Goal: Information Seeking & Learning: Check status

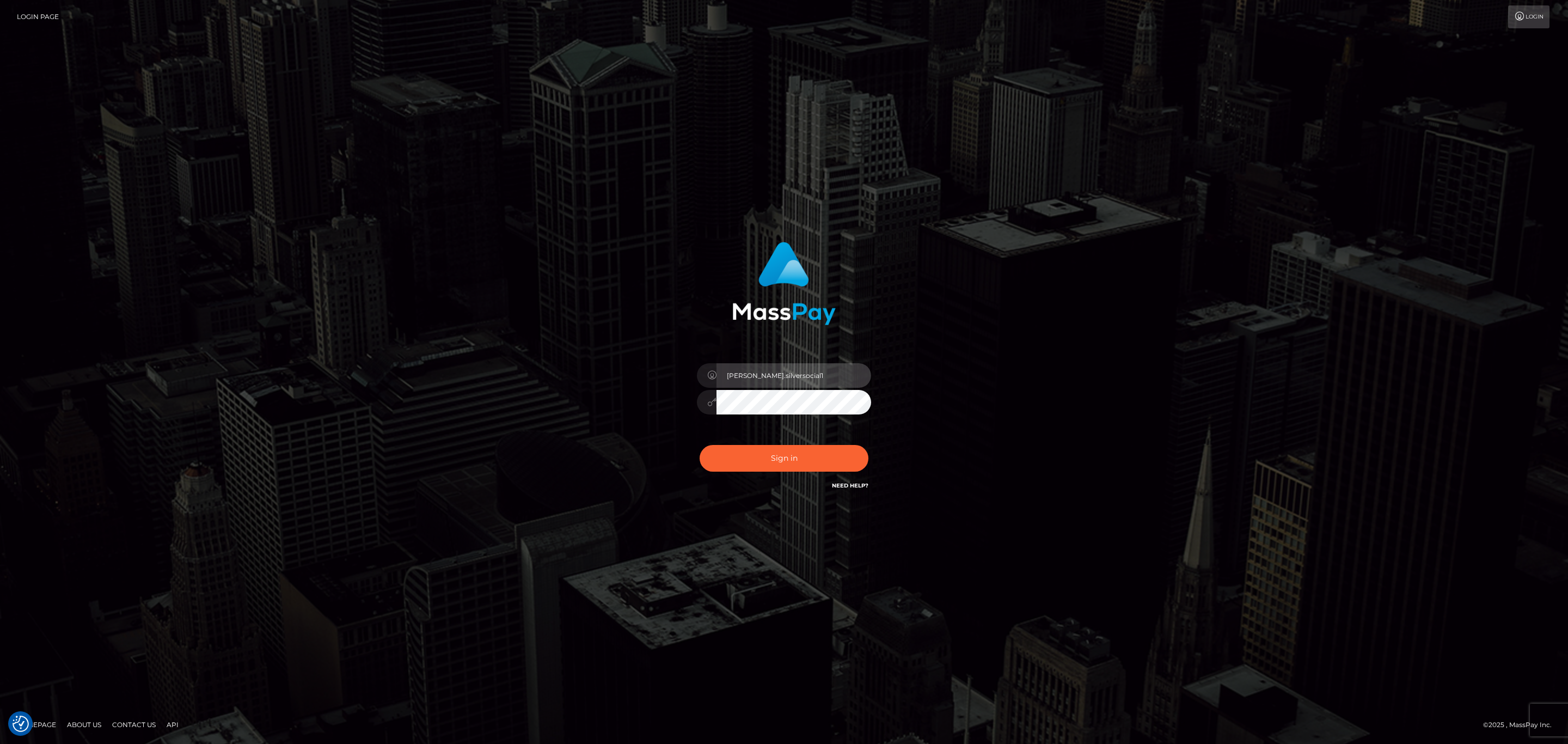
click at [810, 377] on input "Sean.silversocial1" at bounding box center [794, 375] width 154 height 25
type input "[PERSON_NAME].megabonanza"
click at [810, 481] on div "Sign in Need Help?" at bounding box center [784, 463] width 190 height 49
click at [812, 471] on button "Sign in" at bounding box center [784, 459] width 169 height 27
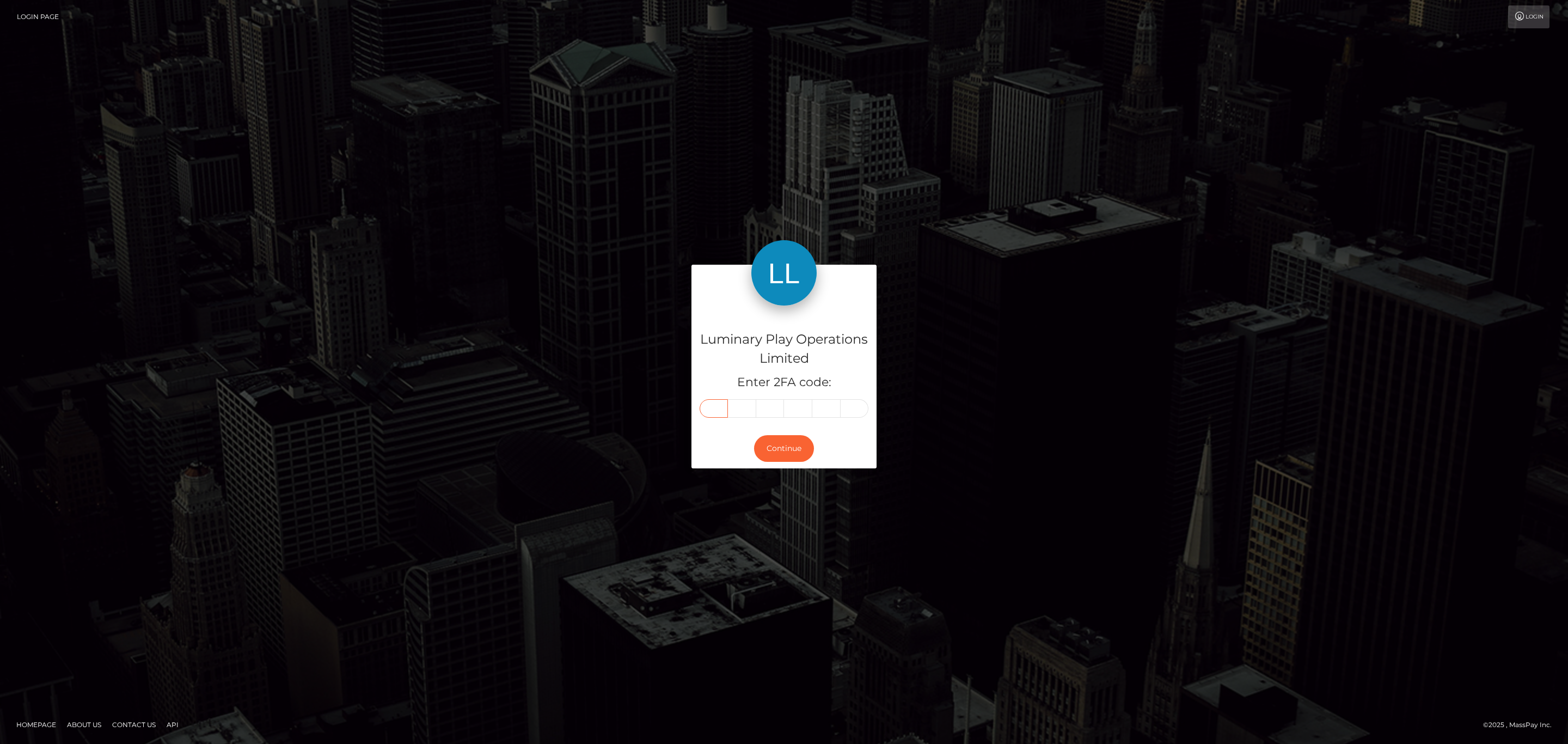
click at [719, 405] on input "text" at bounding box center [714, 409] width 29 height 19
paste input "1"
type input "1"
type input "0"
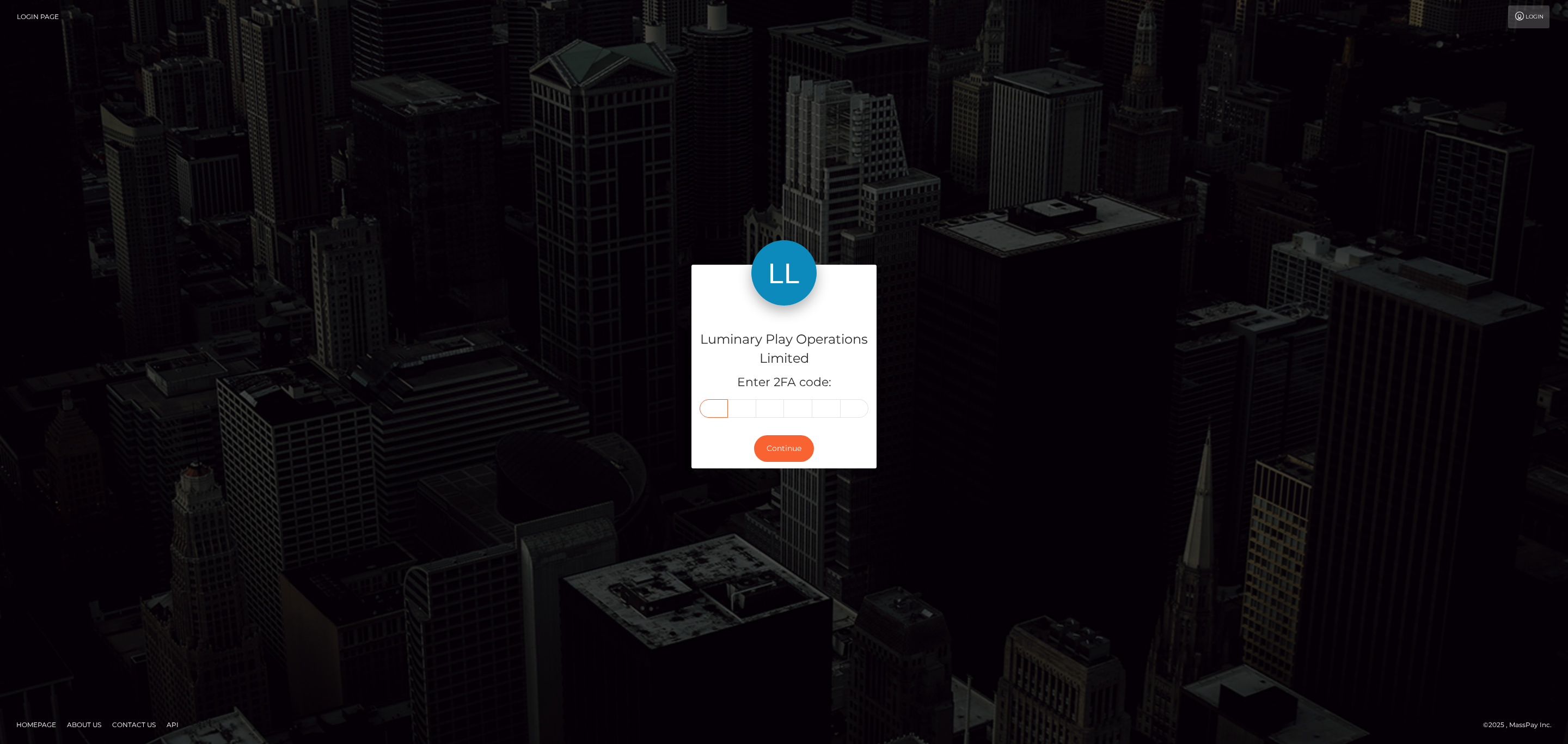
type input "6"
type input "5"
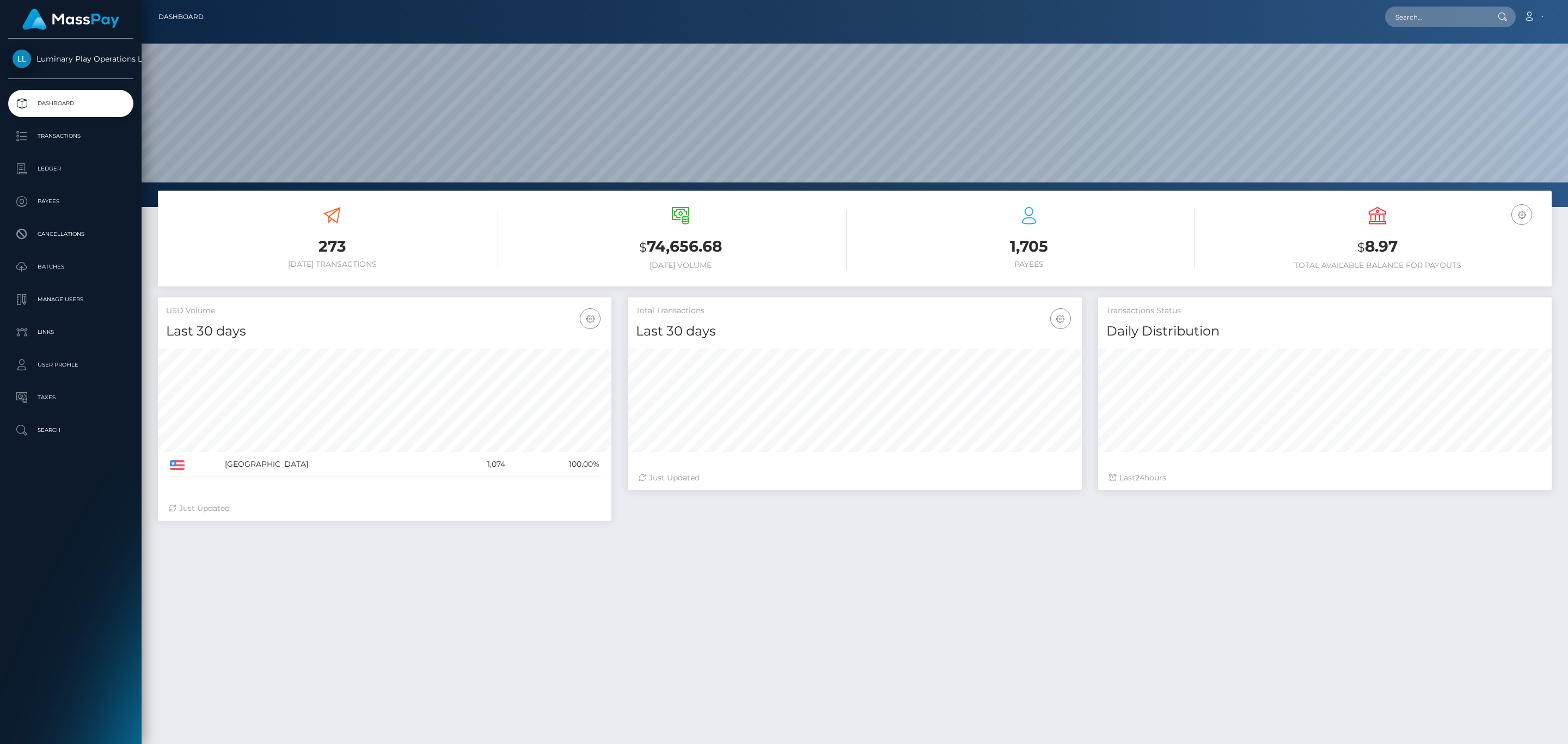
scroll to position [193, 453]
click at [91, 126] on link "Transactions" at bounding box center [71, 136] width 125 height 27
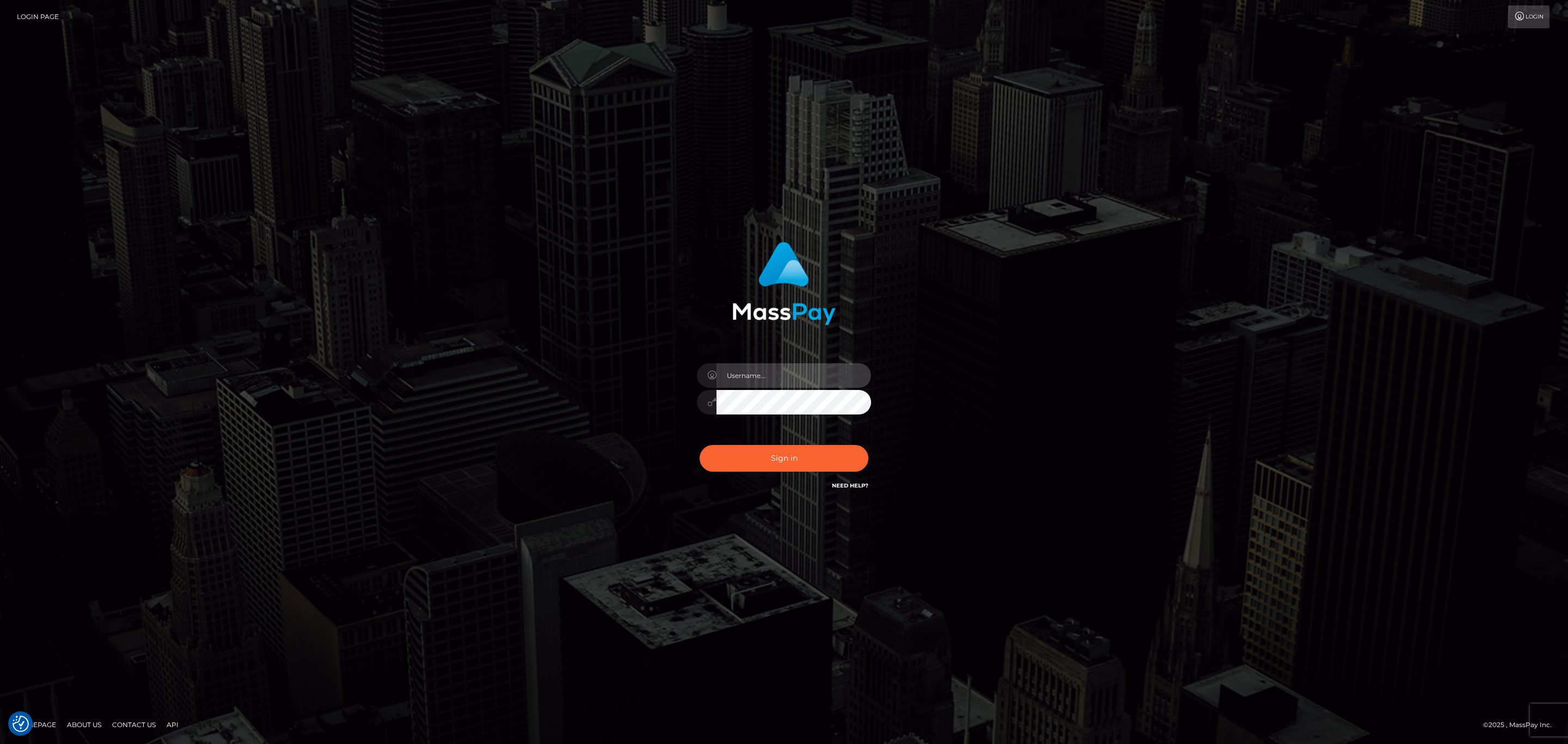
type input "[PERSON_NAME].megabonanza"
click at [798, 476] on div "Sign in Need Help?" at bounding box center [784, 463] width 190 height 49
click at [798, 466] on button "Sign in" at bounding box center [784, 459] width 169 height 27
type input "sean.megabonanza"
click at [802, 465] on button "Sign in" at bounding box center [784, 459] width 169 height 27
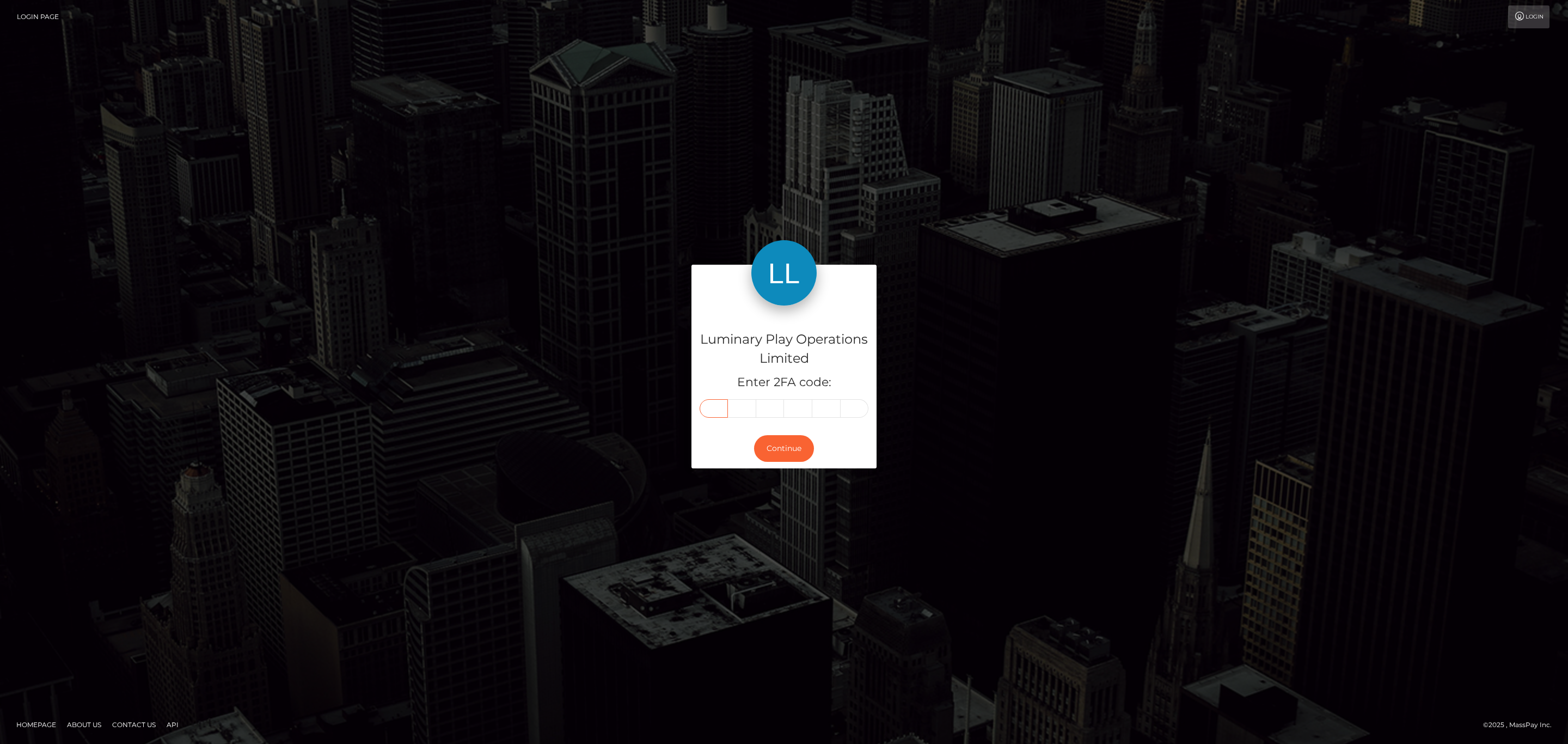
click at [718, 403] on input "text" at bounding box center [714, 409] width 29 height 19
paste input "0"
type input "0"
type input "8"
type input "0"
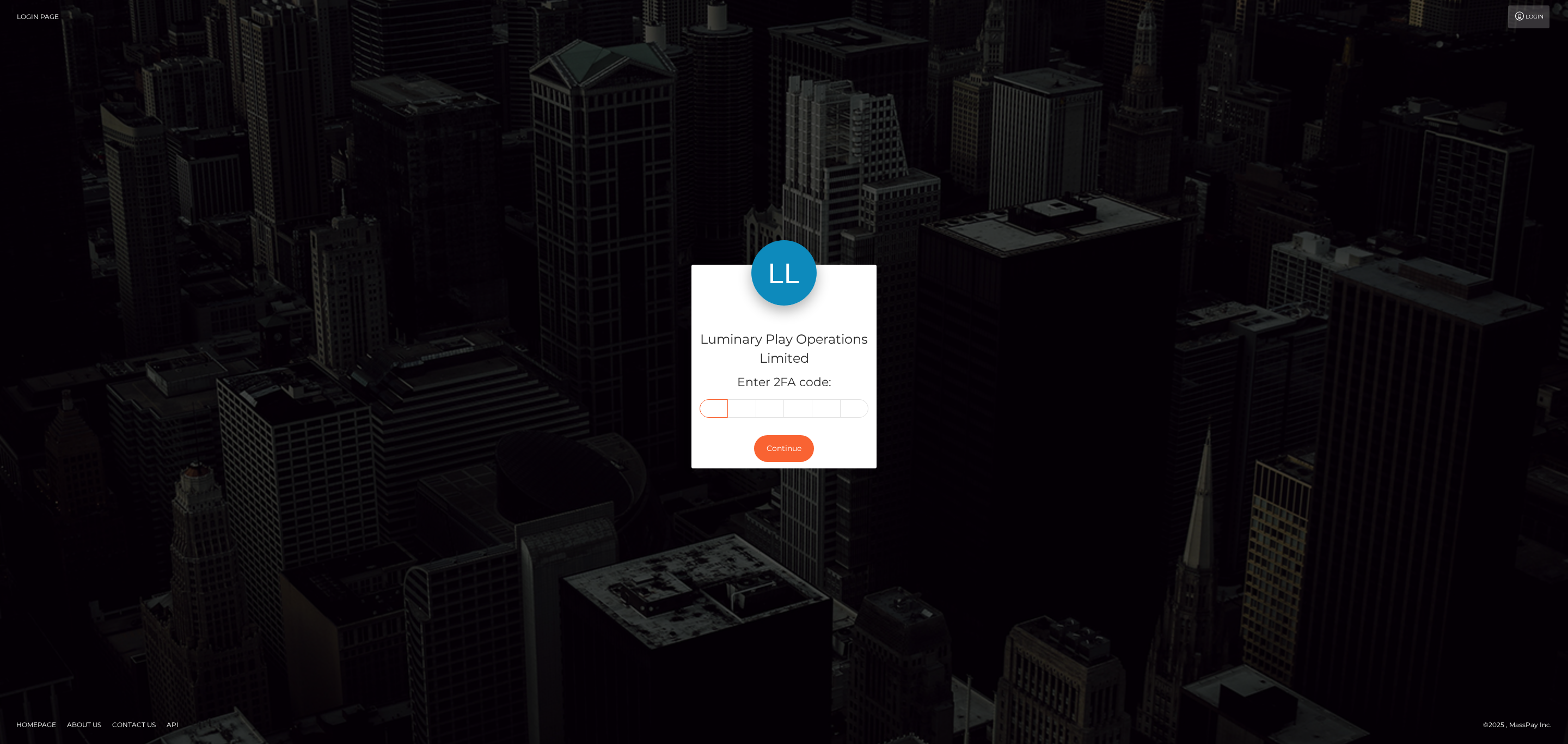
type input "8"
type input "6"
type input "1"
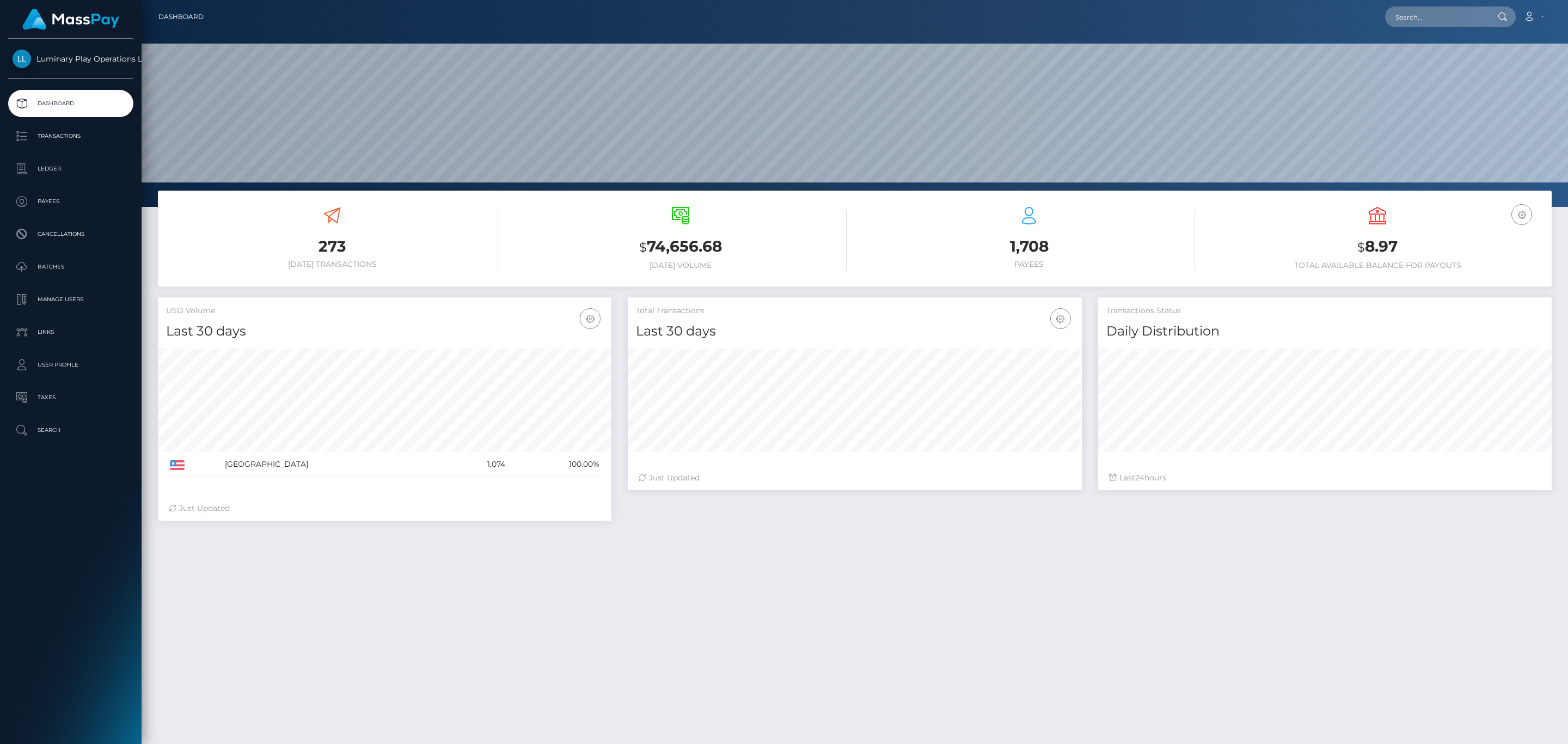
scroll to position [193, 453]
click at [1449, 21] on input "text" at bounding box center [1436, 17] width 102 height 21
paste input "47372003"
type input "47372003"
click at [1442, 49] on link "JEREMIAH J WALTON" at bounding box center [1428, 57] width 87 height 20
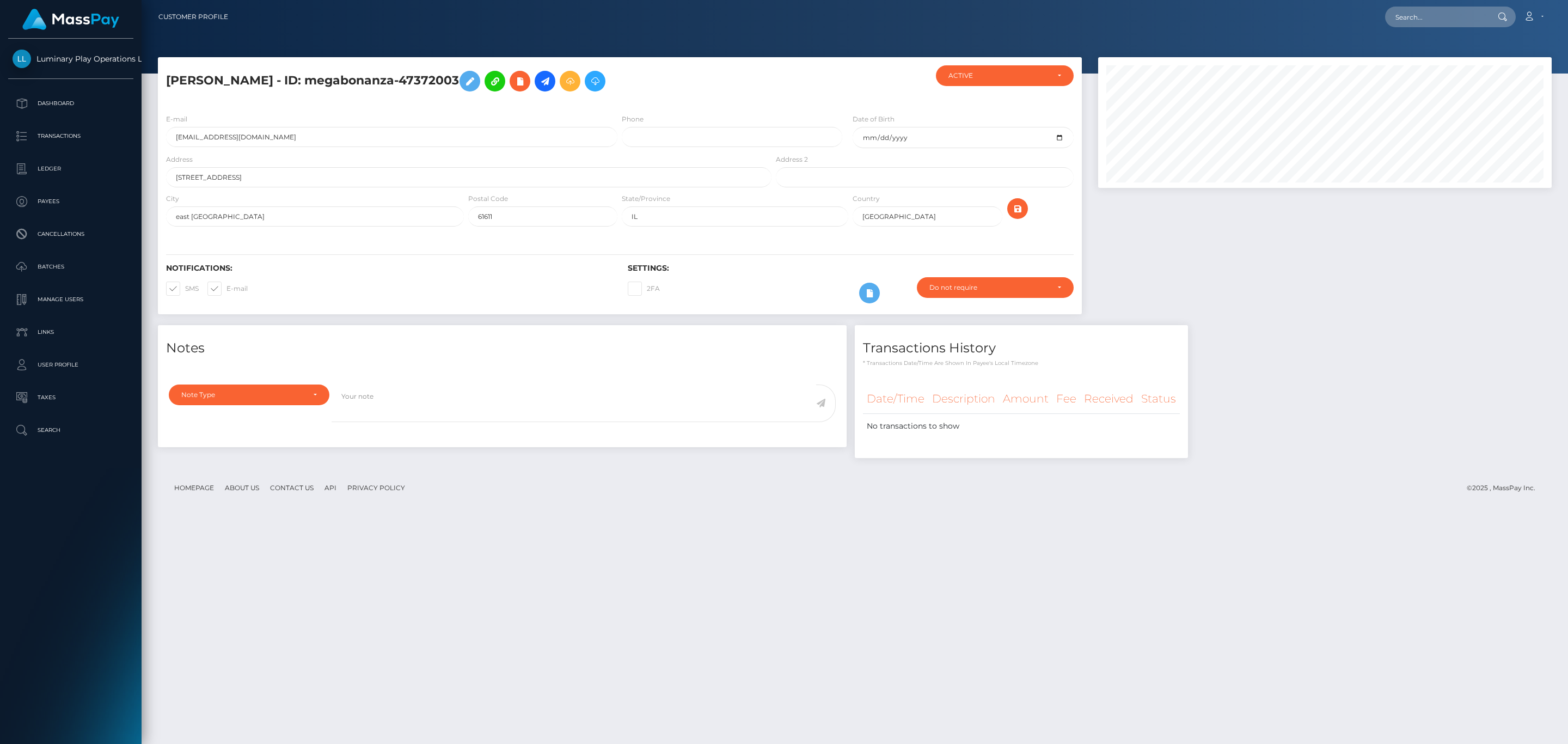
scroll to position [130, 453]
click at [43, 132] on p "Transactions" at bounding box center [71, 136] width 116 height 17
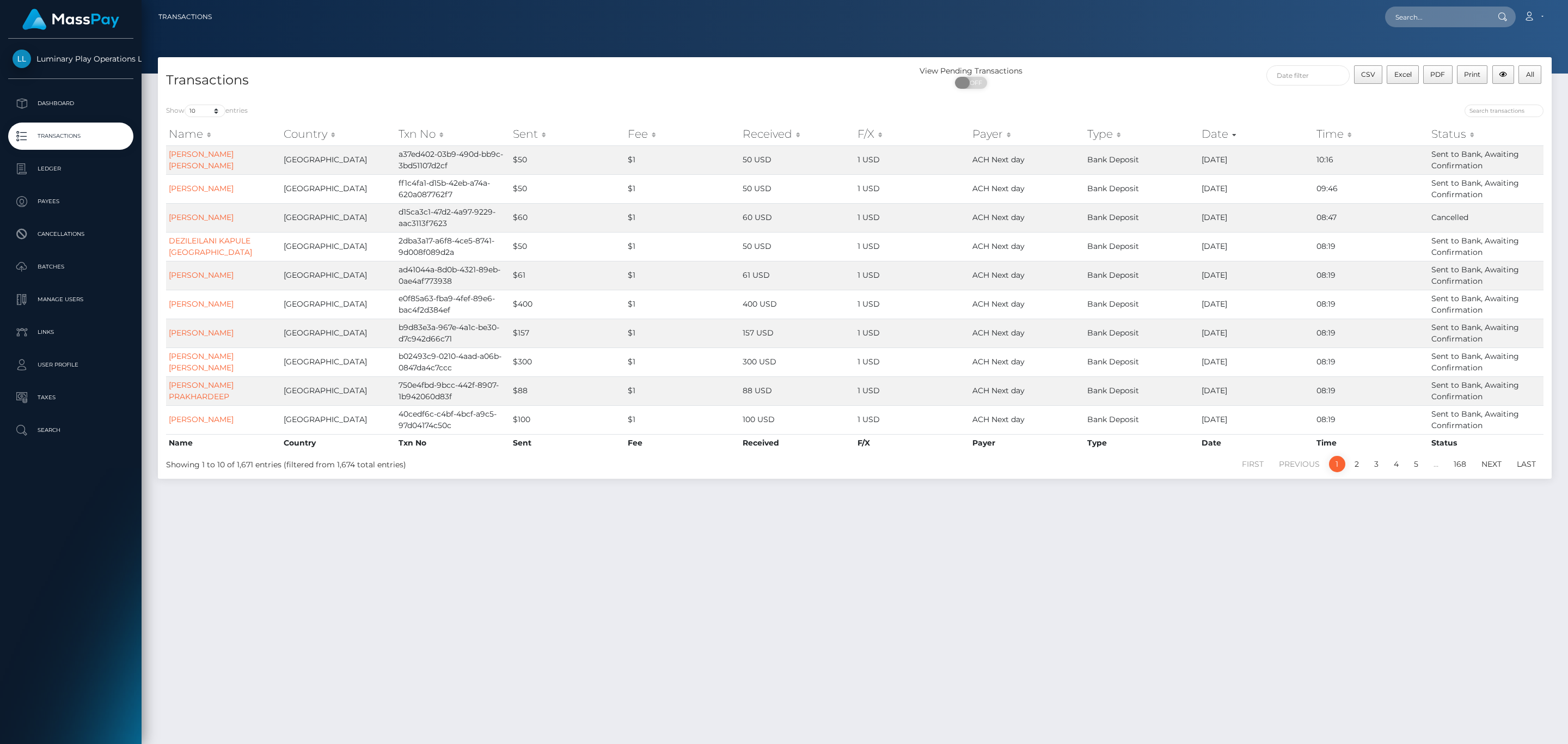
click at [975, 81] on span "OFF" at bounding box center [974, 83] width 27 height 12
checkbox input "true"
click at [1197, 83] on div "View Pending Transactions ON OFF" at bounding box center [1029, 79] width 349 height 29
click at [1305, 77] on input "text" at bounding box center [1307, 75] width 83 height 20
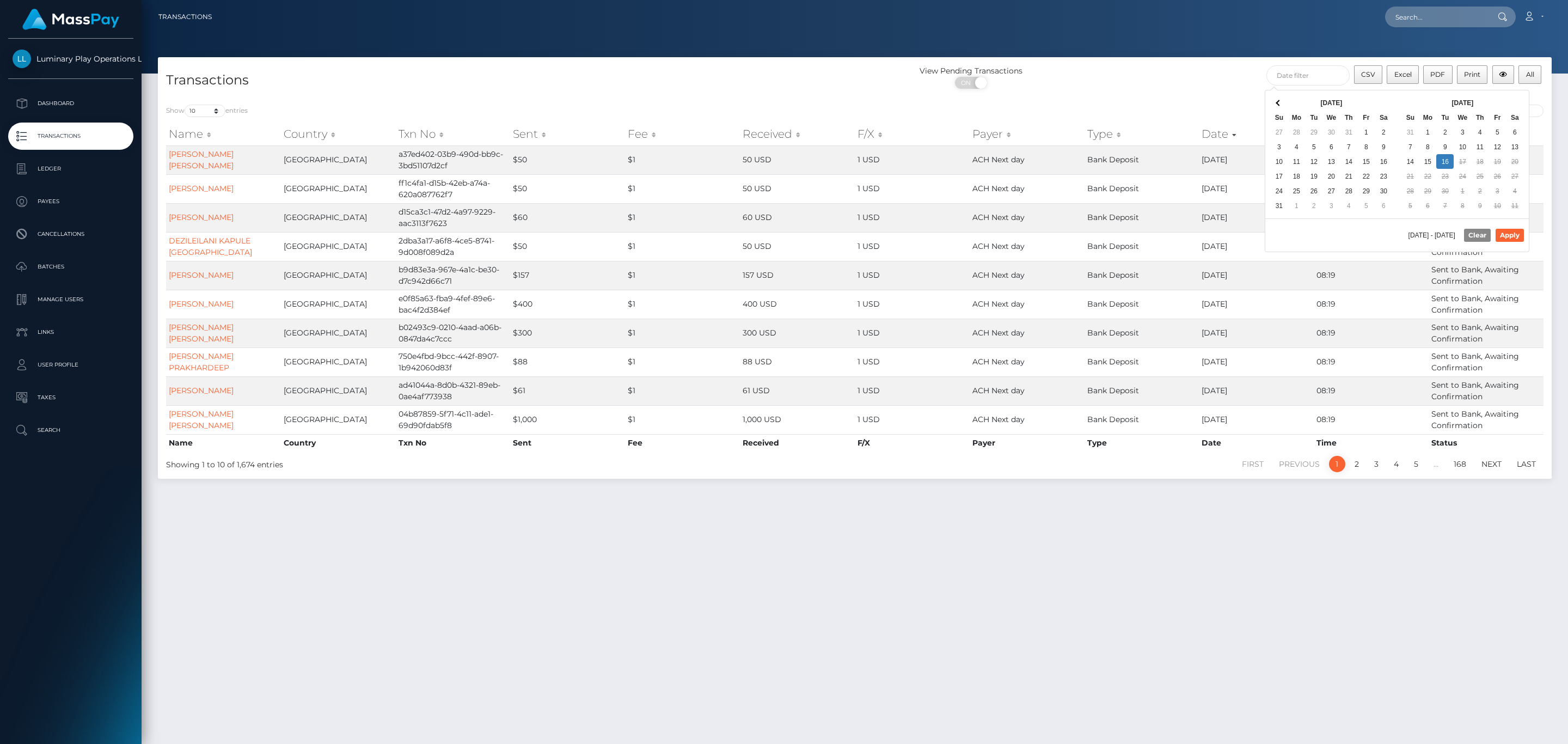
click at [1488, 92] on div "Sep 2025 Su Mo Tu We Th Fr Sa 31 1 2 3 4 5 6 7 8 9 10 11 12 13 14 15 16 17 18 1…" at bounding box center [1463, 154] width 132 height 128
click at [1509, 236] on button "Apply" at bounding box center [1509, 236] width 29 height 13
type input "09/01/2025 - 09/16/2025"
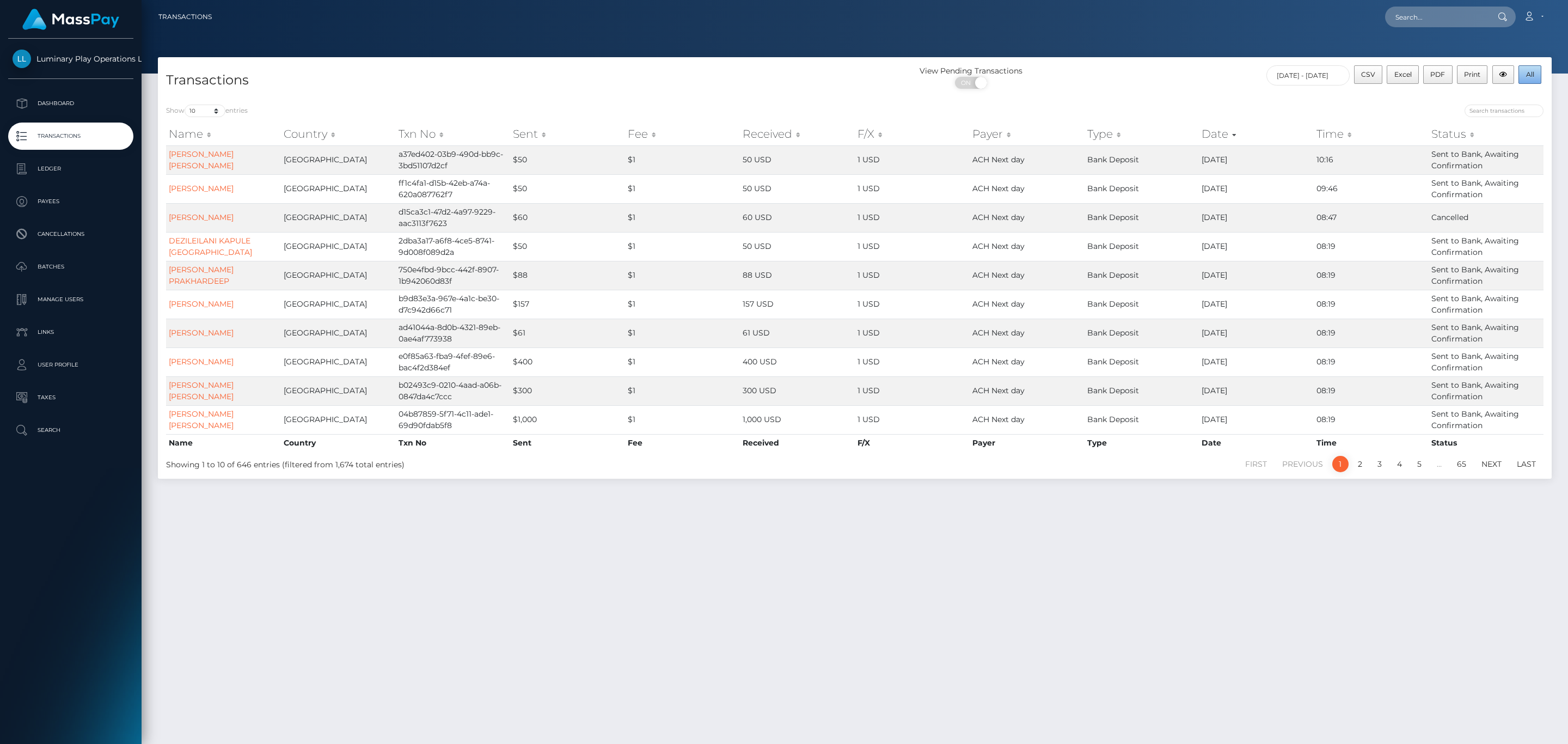
click at [1535, 73] on button "All" at bounding box center [1529, 75] width 23 height 19
click at [1430, 19] on input "text" at bounding box center [1436, 17] width 102 height 21
paste input "megabonanza-59798420"
type input "megabonanza-59798420"
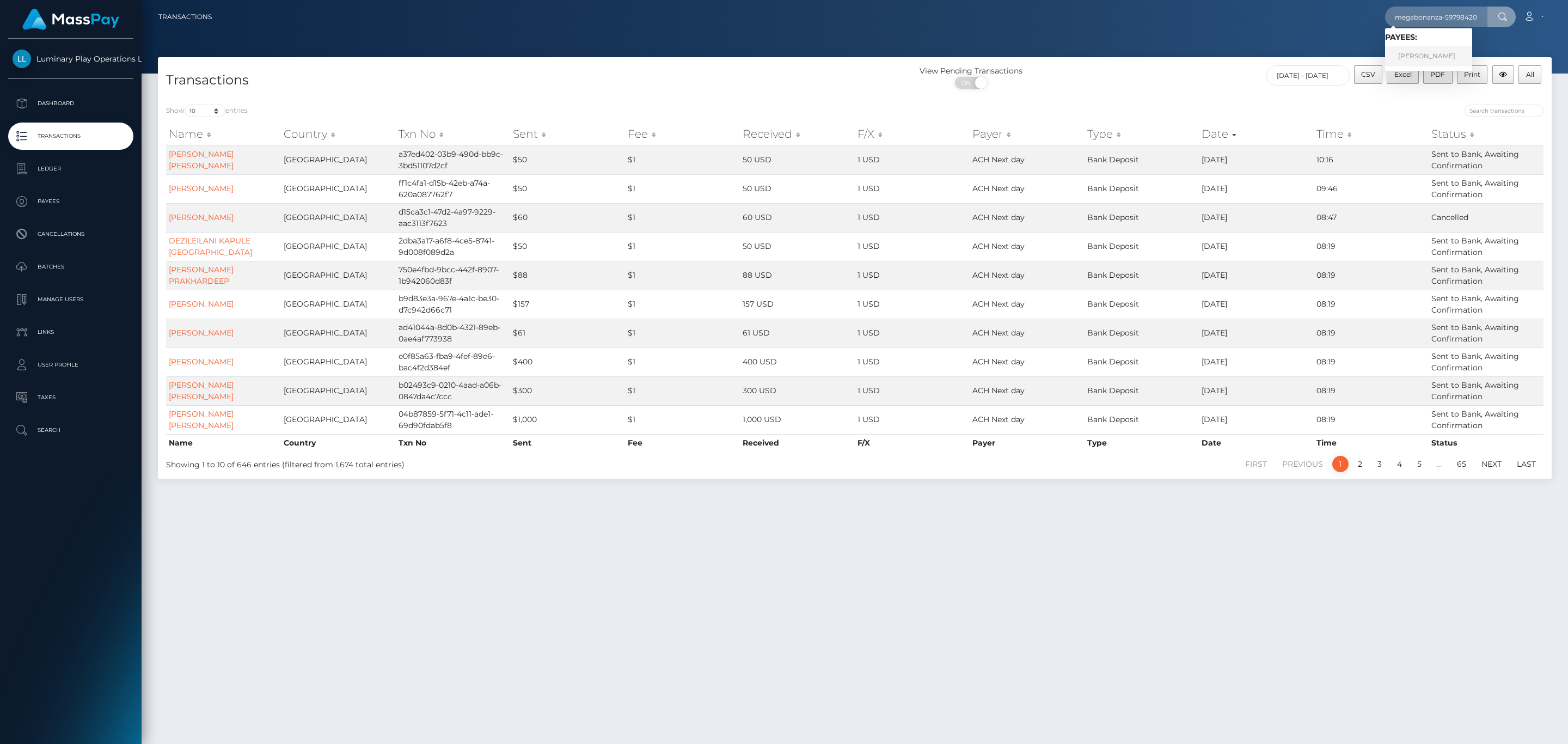
scroll to position [0, 0]
click at [1431, 49] on link "DANA LYNN MEADOR" at bounding box center [1428, 57] width 87 height 20
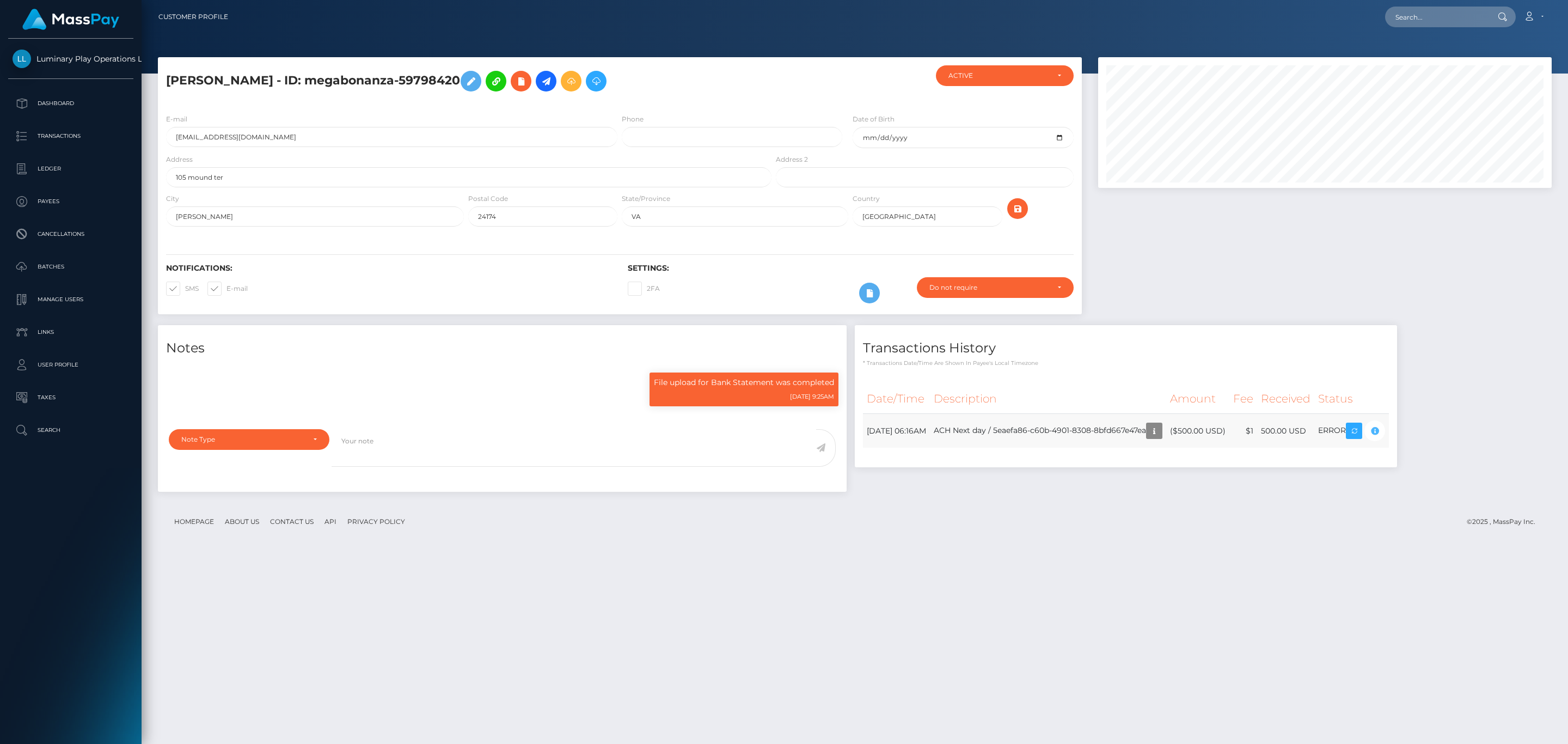
scroll to position [130, 453]
click at [1377, 373] on div "Transactions History * Transactions date/time are shown in payee's local timezo…" at bounding box center [1126, 397] width 542 height 142
click at [1389, 453] on div "Date/Time Description Amount Fee Received Status" at bounding box center [1126, 423] width 526 height 78
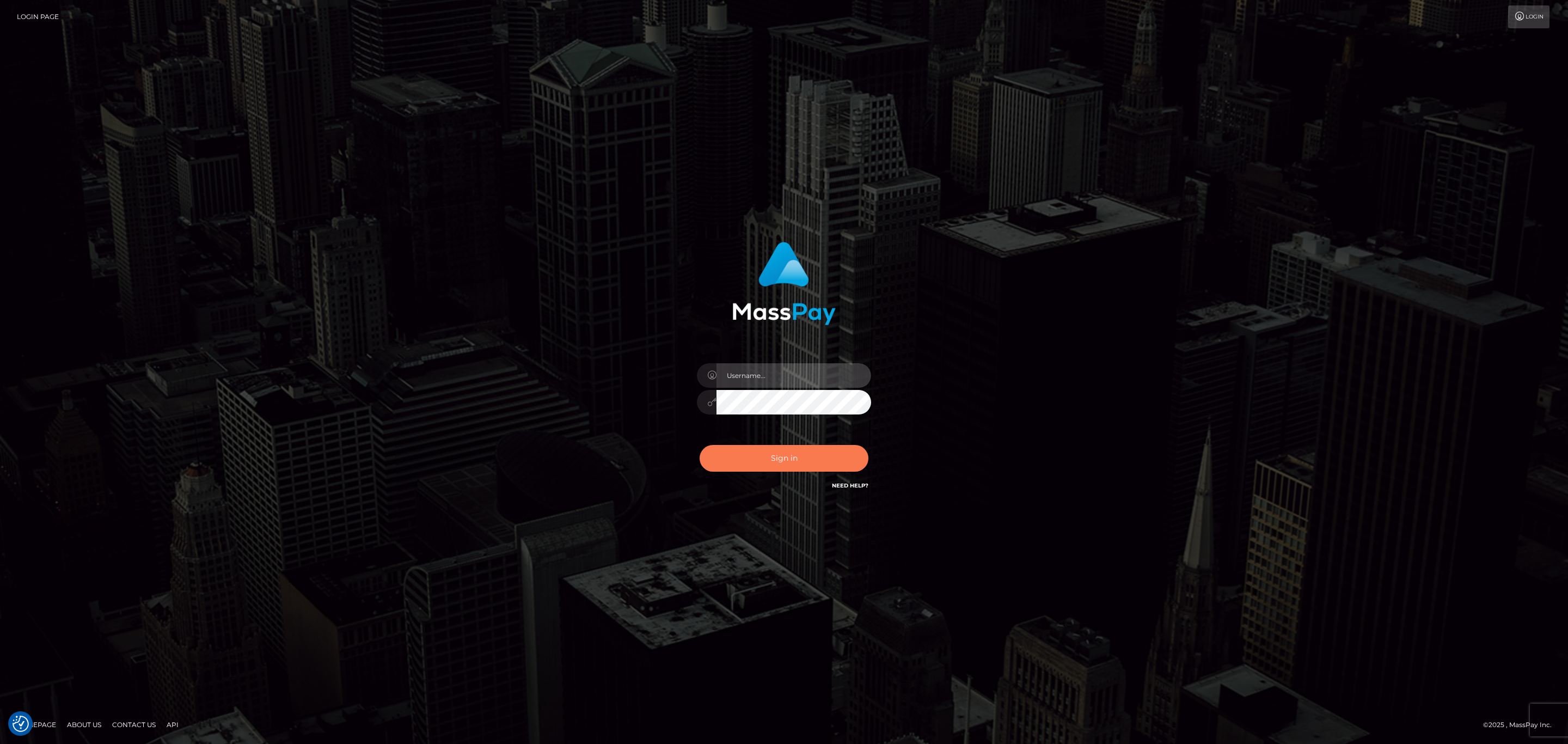
type input "[PERSON_NAME].megabonanza"
click at [796, 453] on button "Sign in" at bounding box center [784, 459] width 169 height 27
type input "sean.megabonanza"
click at [745, 443] on div "Sign in Need Help?" at bounding box center [784, 463] width 190 height 49
click at [748, 448] on button "Sign in" at bounding box center [784, 459] width 169 height 27
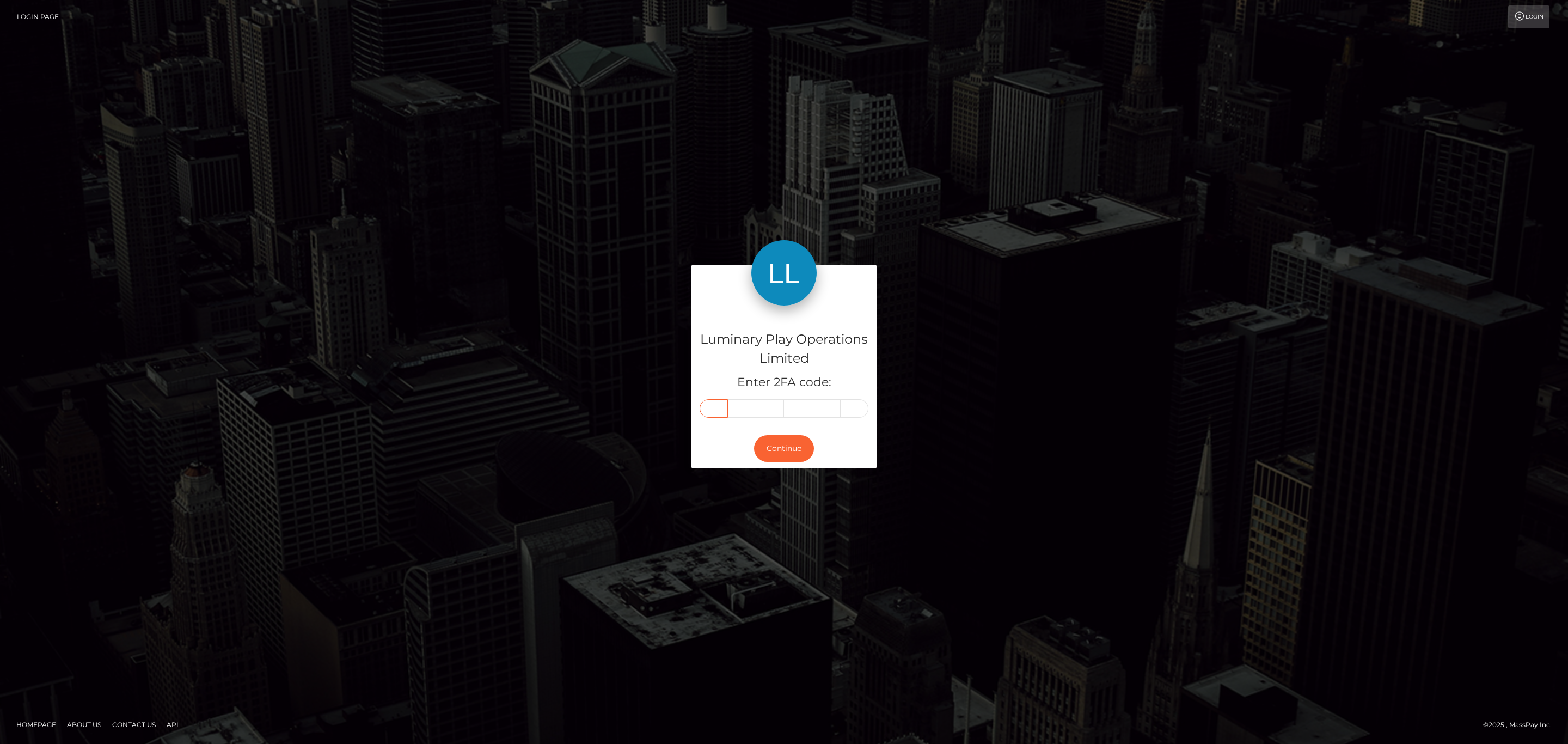
drag, startPoint x: 719, startPoint y: 413, endPoint x: 708, endPoint y: 412, distance: 11.0
click at [710, 412] on input "text" at bounding box center [714, 409] width 29 height 19
paste input "5"
type input "5"
type input "3"
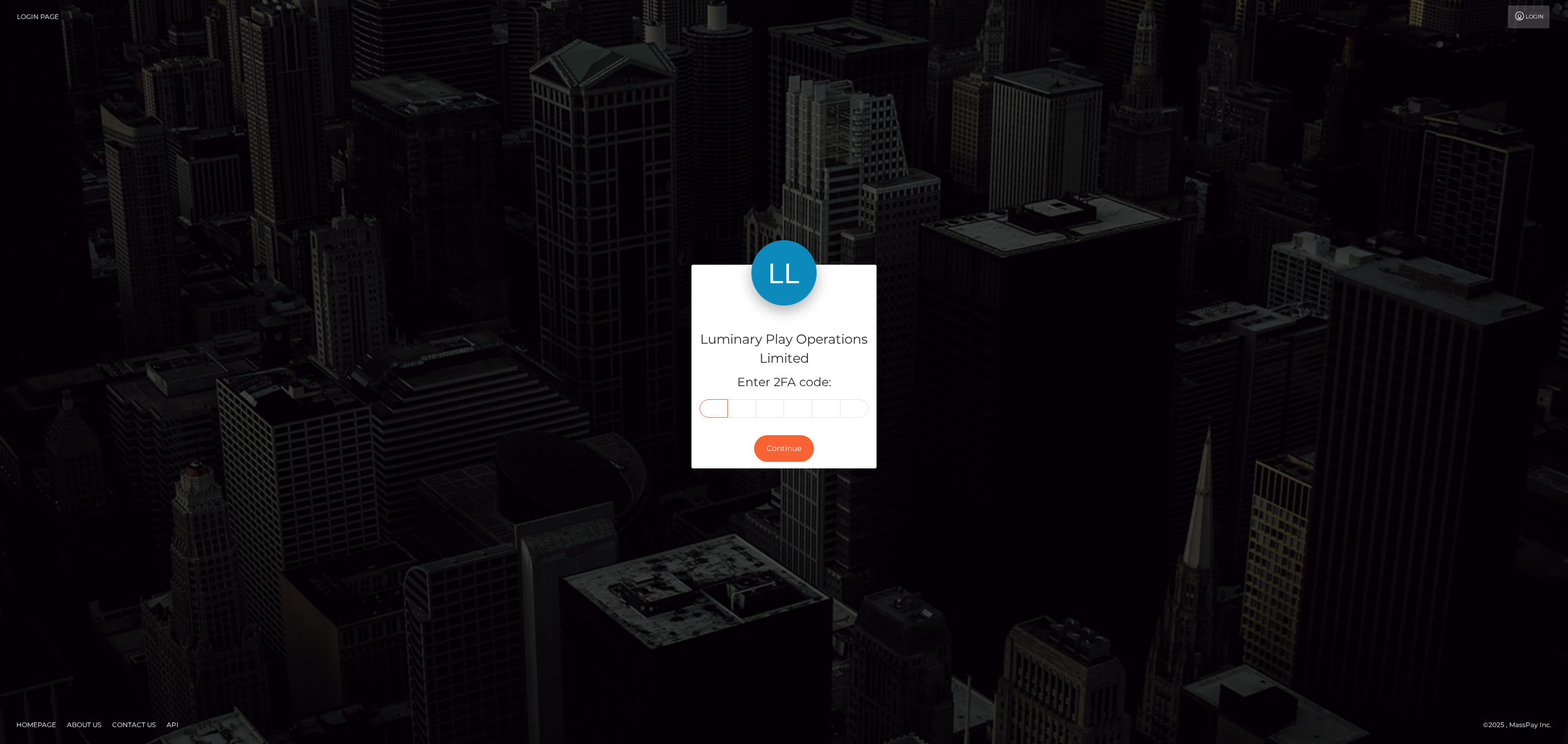
type input "2"
type input "3"
type input "7"
type input "9"
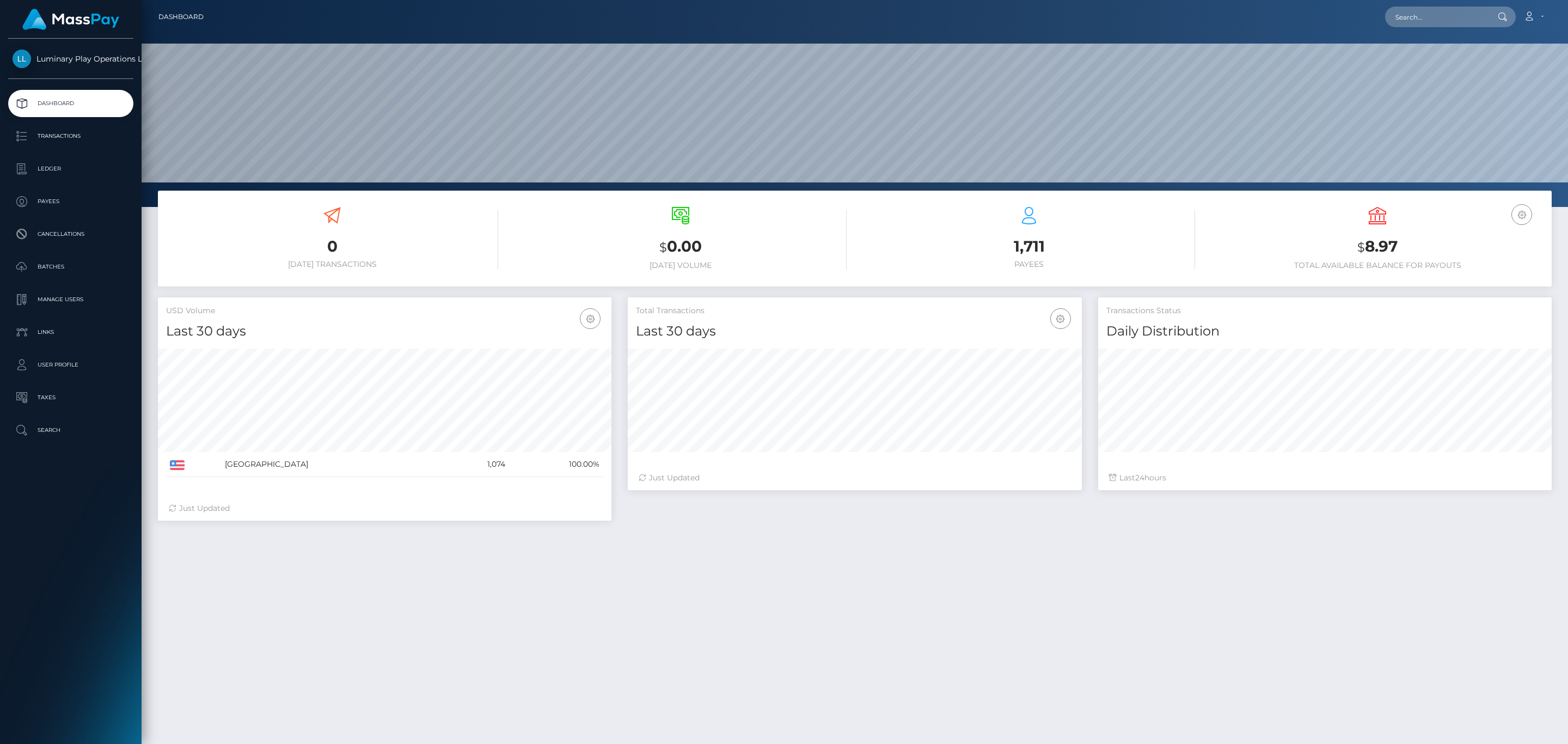
scroll to position [193, 453]
click at [1382, 248] on h3 "$ 8.97" at bounding box center [1377, 247] width 332 height 23
copy h3 "8.97"
click at [1527, 3] on nav "Dashboard Loading... Loading... Account Edit Profile" at bounding box center [855, 17] width 1426 height 34
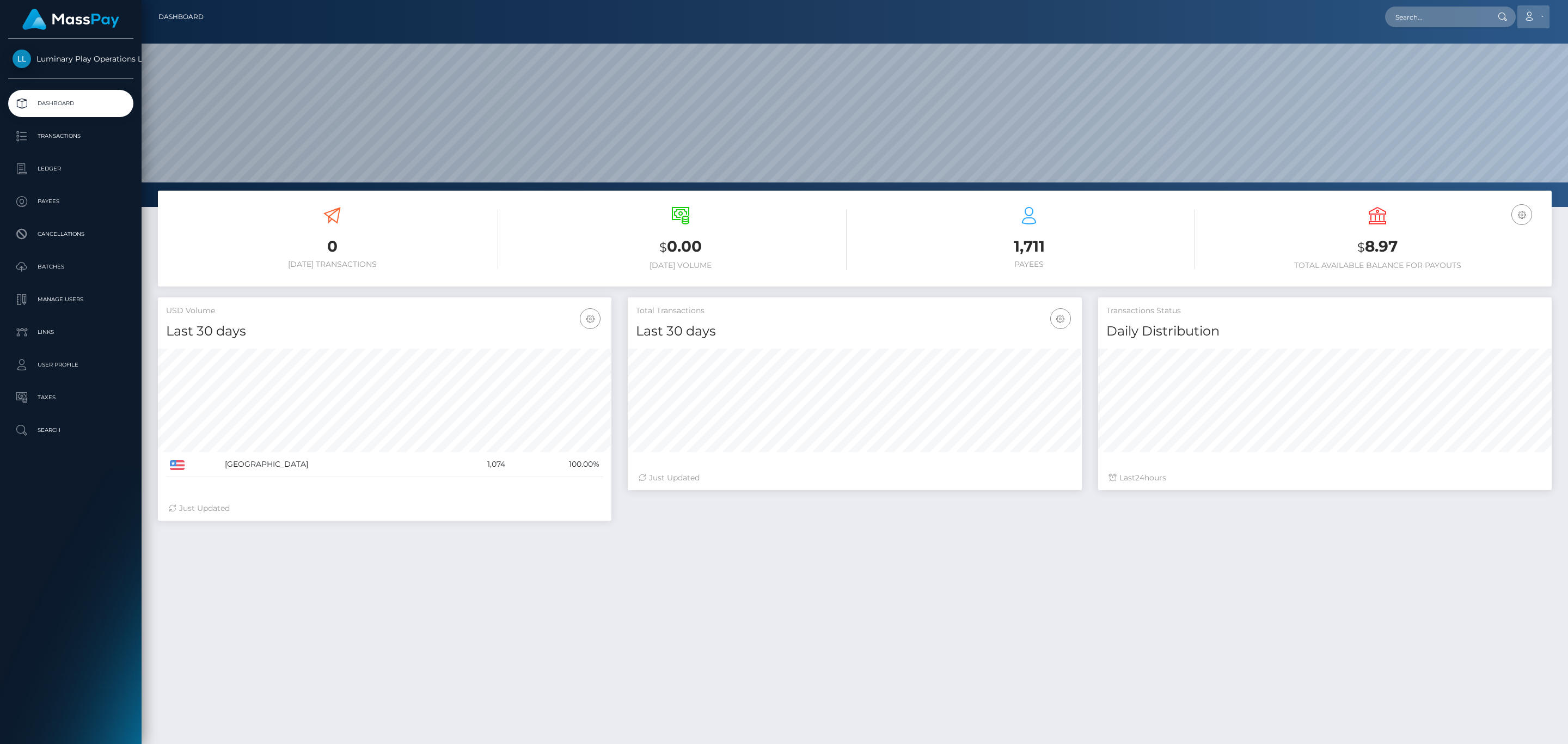
click at [1523, 15] on link "Account" at bounding box center [1533, 17] width 32 height 23
click at [1488, 72] on link "Logout" at bounding box center [1507, 70] width 87 height 20
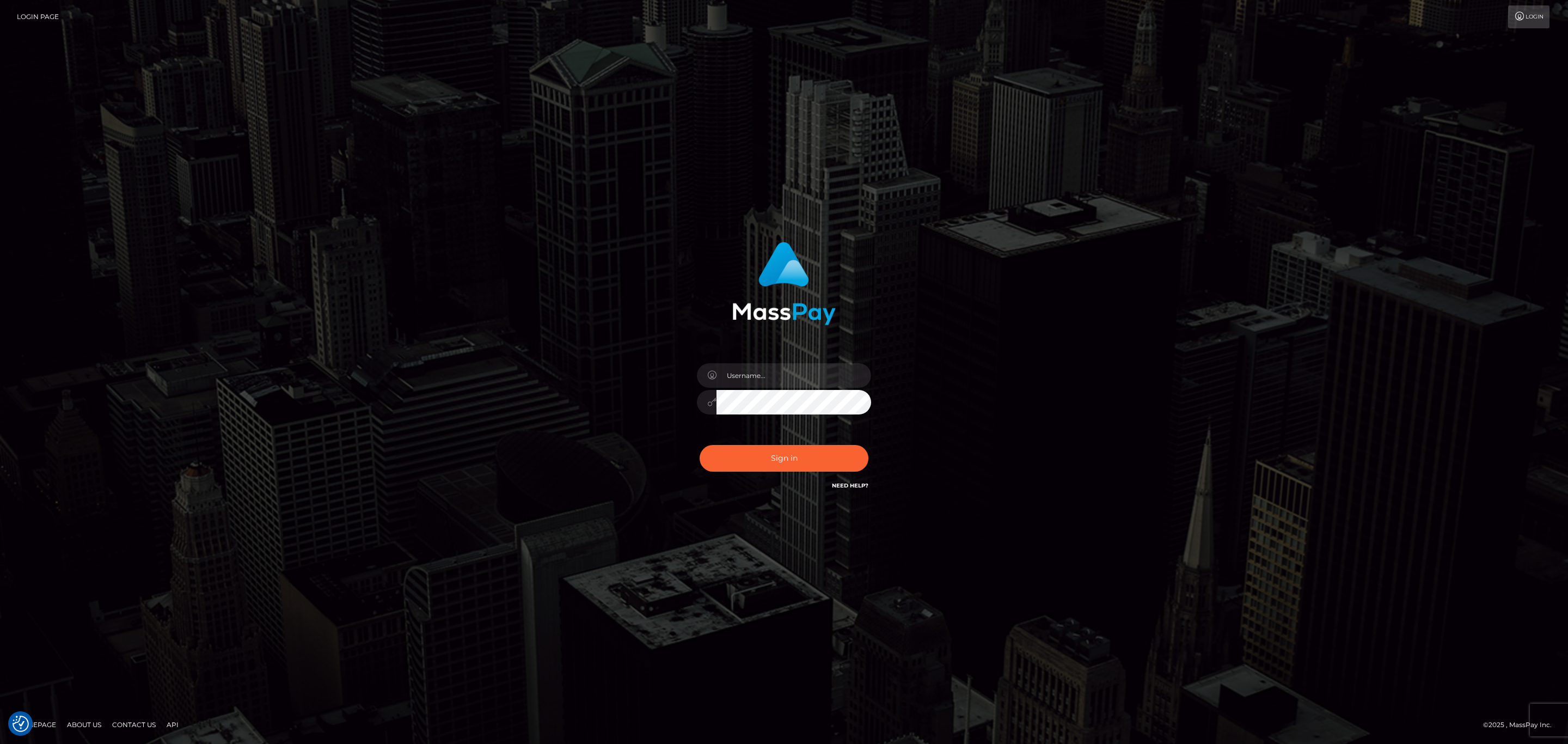
checkbox input "true"
click at [776, 378] on input "sean.megabonanza" at bounding box center [794, 375] width 154 height 25
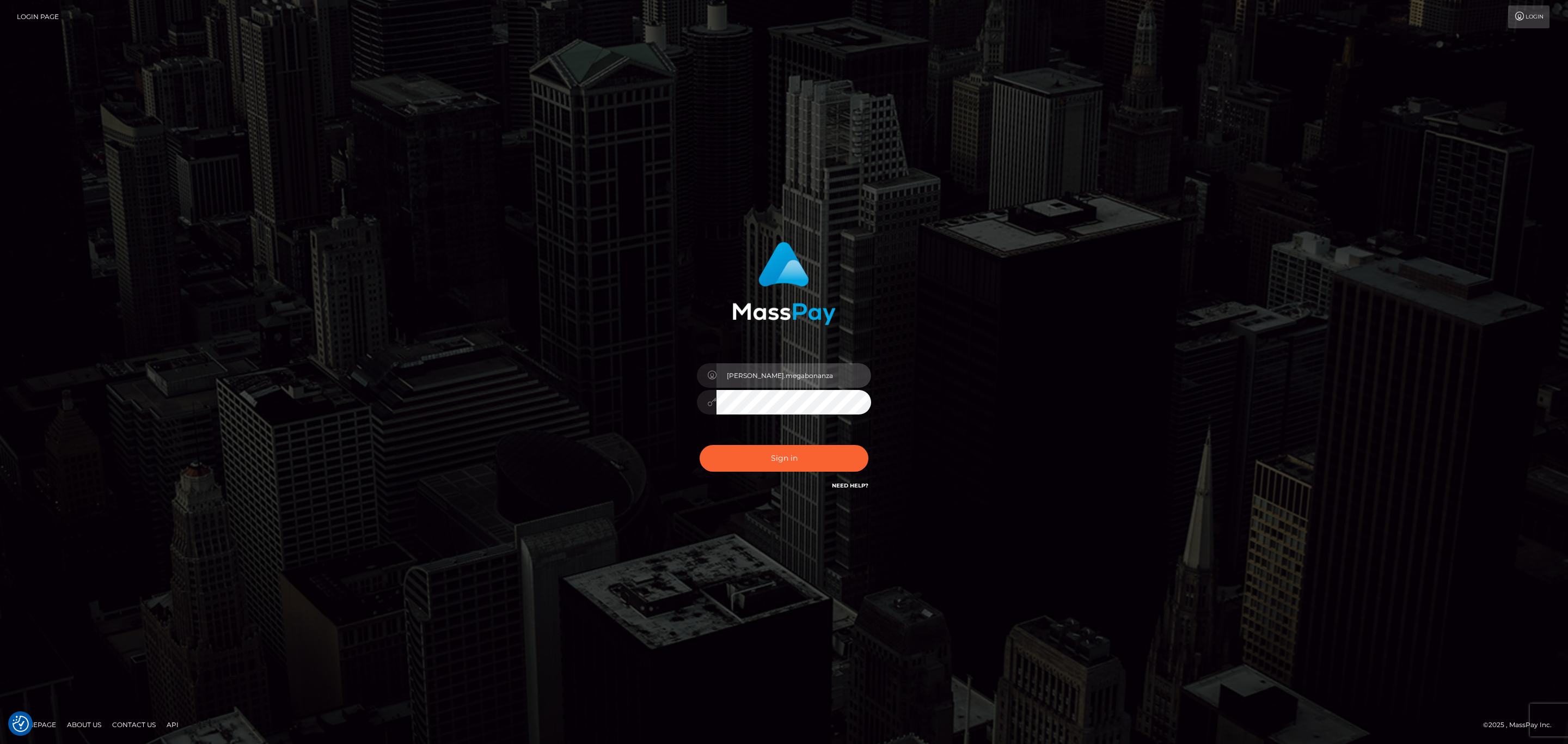
type input "[PERSON_NAME].silversocial1"
click at [766, 449] on button "Sign in" at bounding box center [784, 459] width 169 height 27
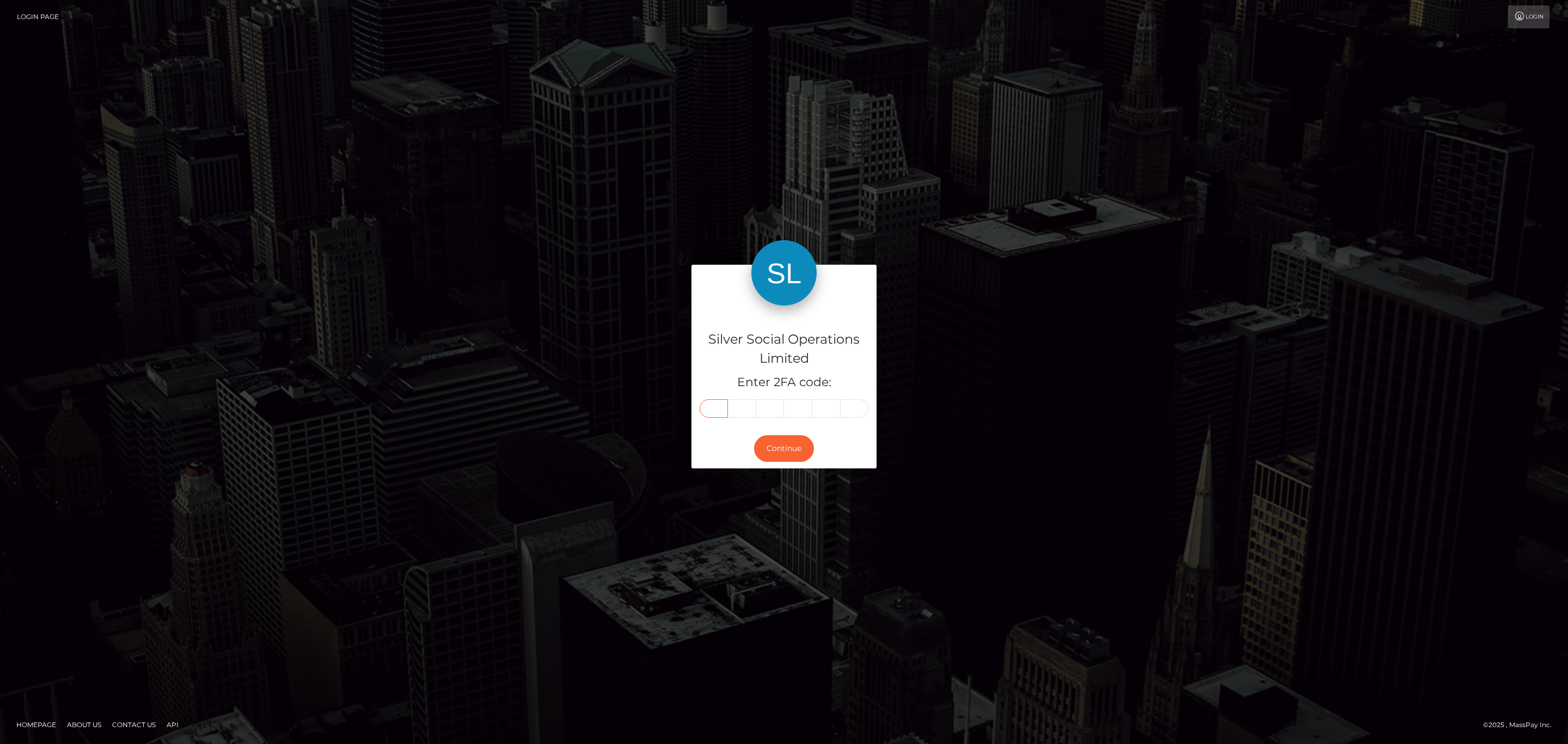
click at [712, 404] on input "text" at bounding box center [714, 409] width 29 height 19
paste input "6"
type input "6"
type input "4"
type input "5"
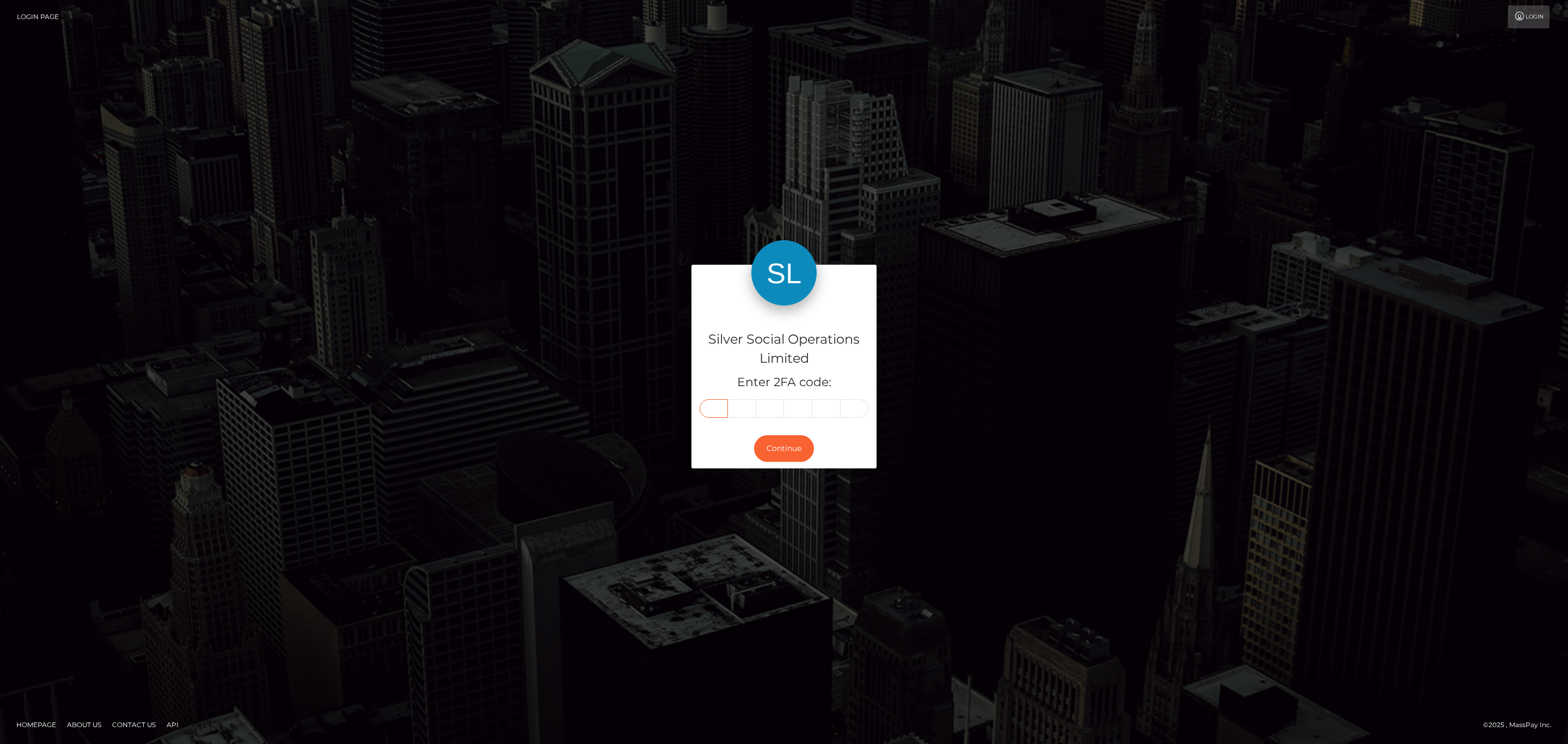
type input "4"
type input "0"
type input "6"
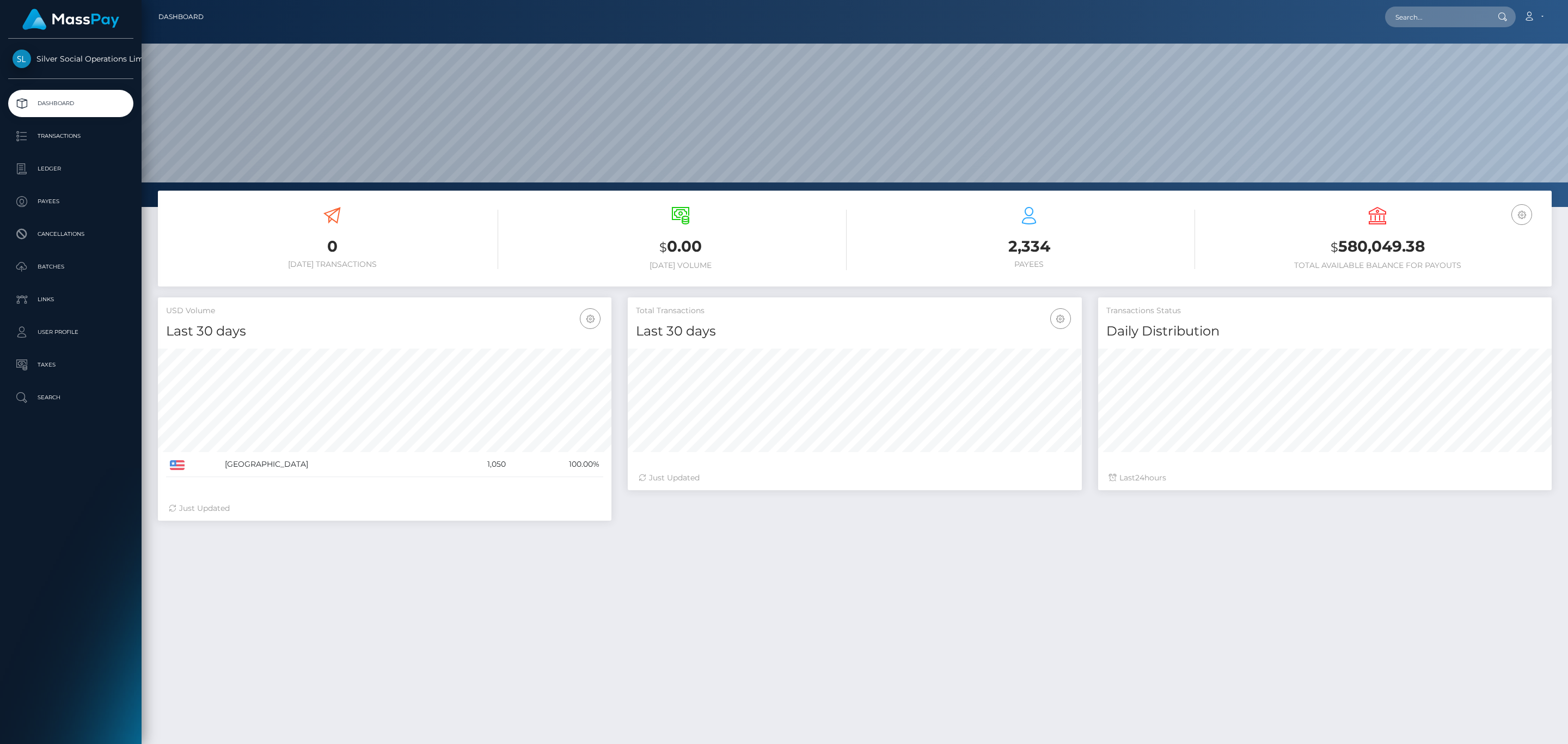
scroll to position [193, 453]
click at [1403, 246] on h3 "$ 580,049.38" at bounding box center [1377, 247] width 332 height 23
copy h3 "580,049.38"
click at [1527, 21] on link "Account" at bounding box center [1533, 17] width 32 height 23
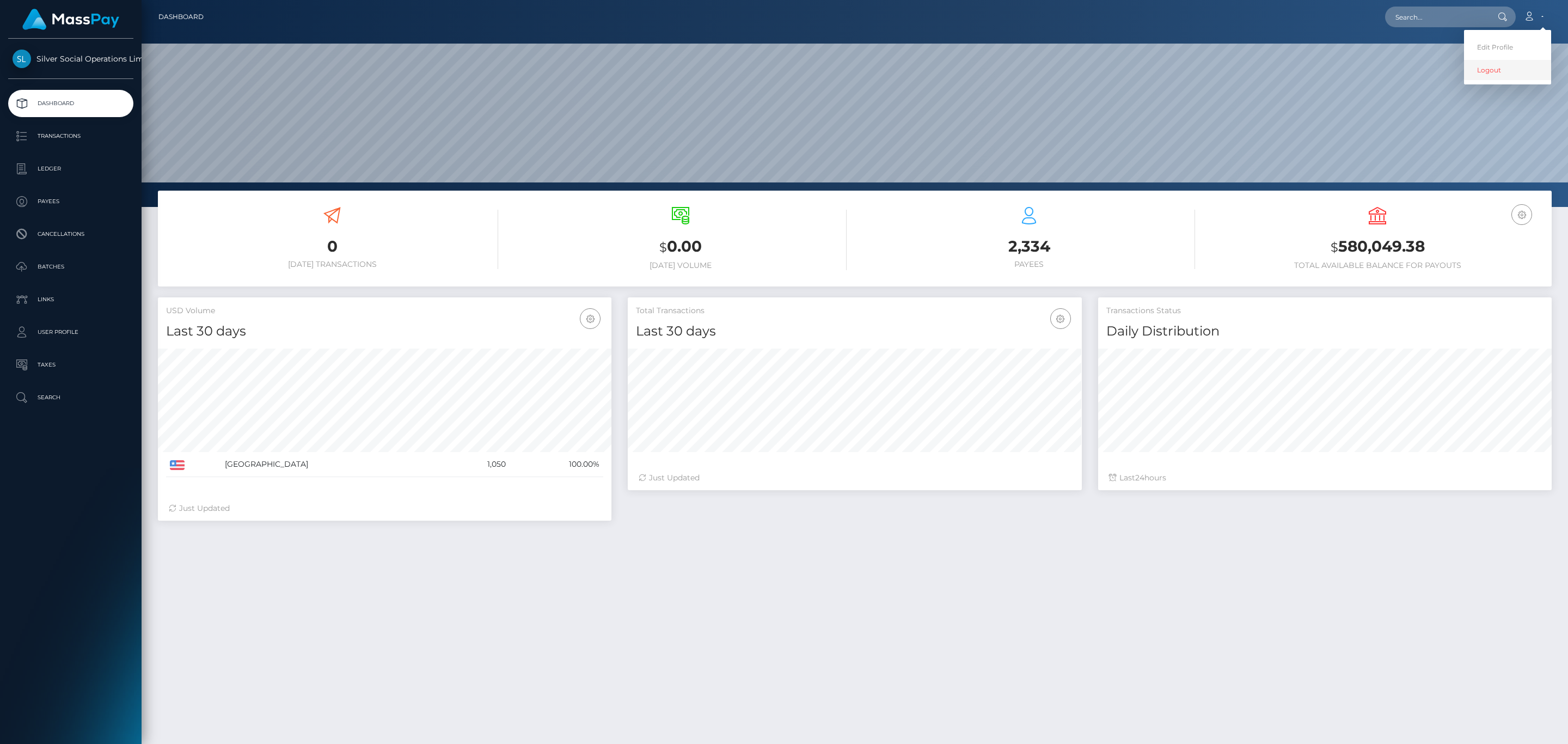
click at [1482, 67] on link "Logout" at bounding box center [1507, 70] width 87 height 20
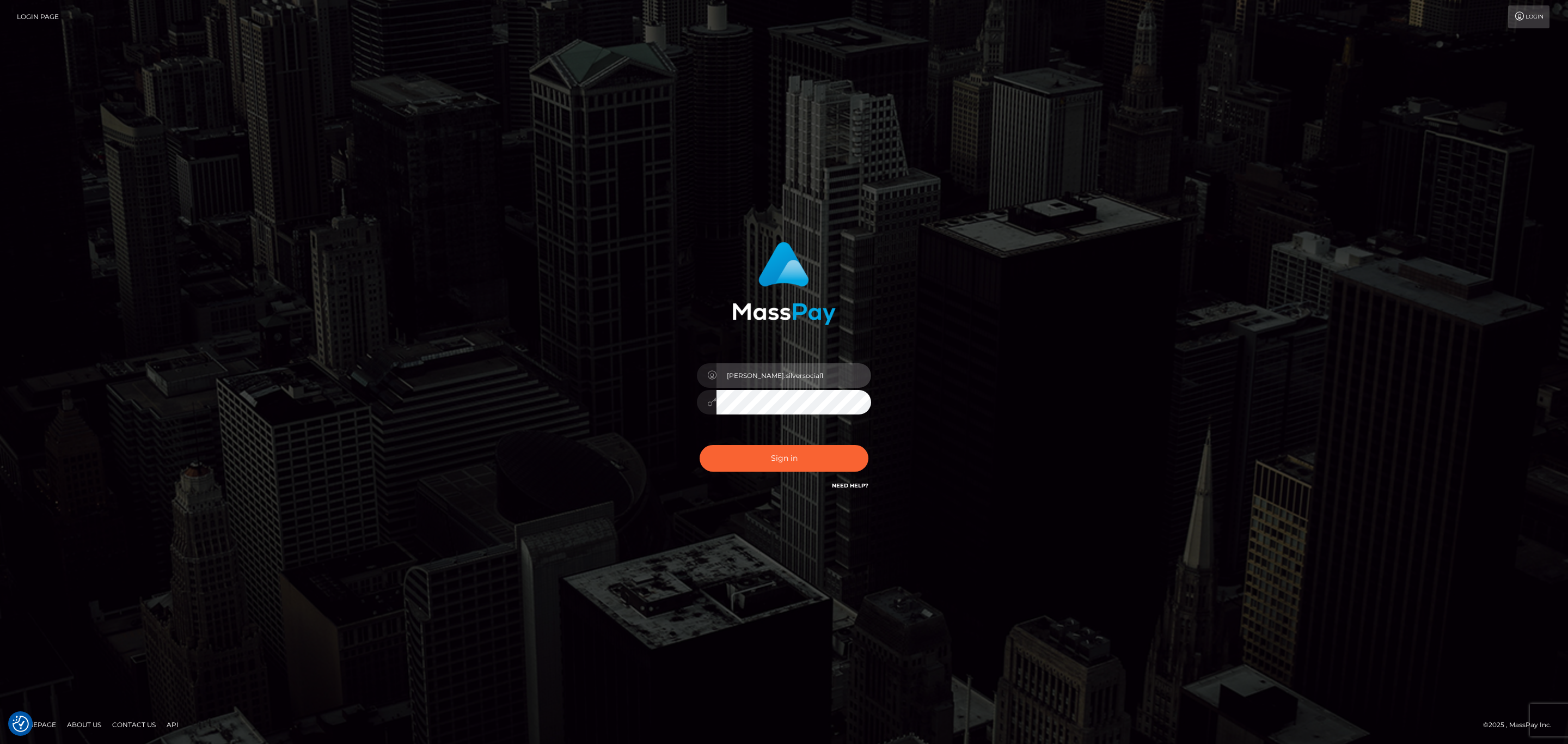
click at [807, 381] on input "Sean.silversocial1" at bounding box center [794, 375] width 154 height 25
type input "sean.ace"
drag, startPoint x: 806, startPoint y: 469, endPoint x: 806, endPoint y: 463, distance: 6.0
click at [806, 468] on button "Sign in" at bounding box center [784, 459] width 169 height 27
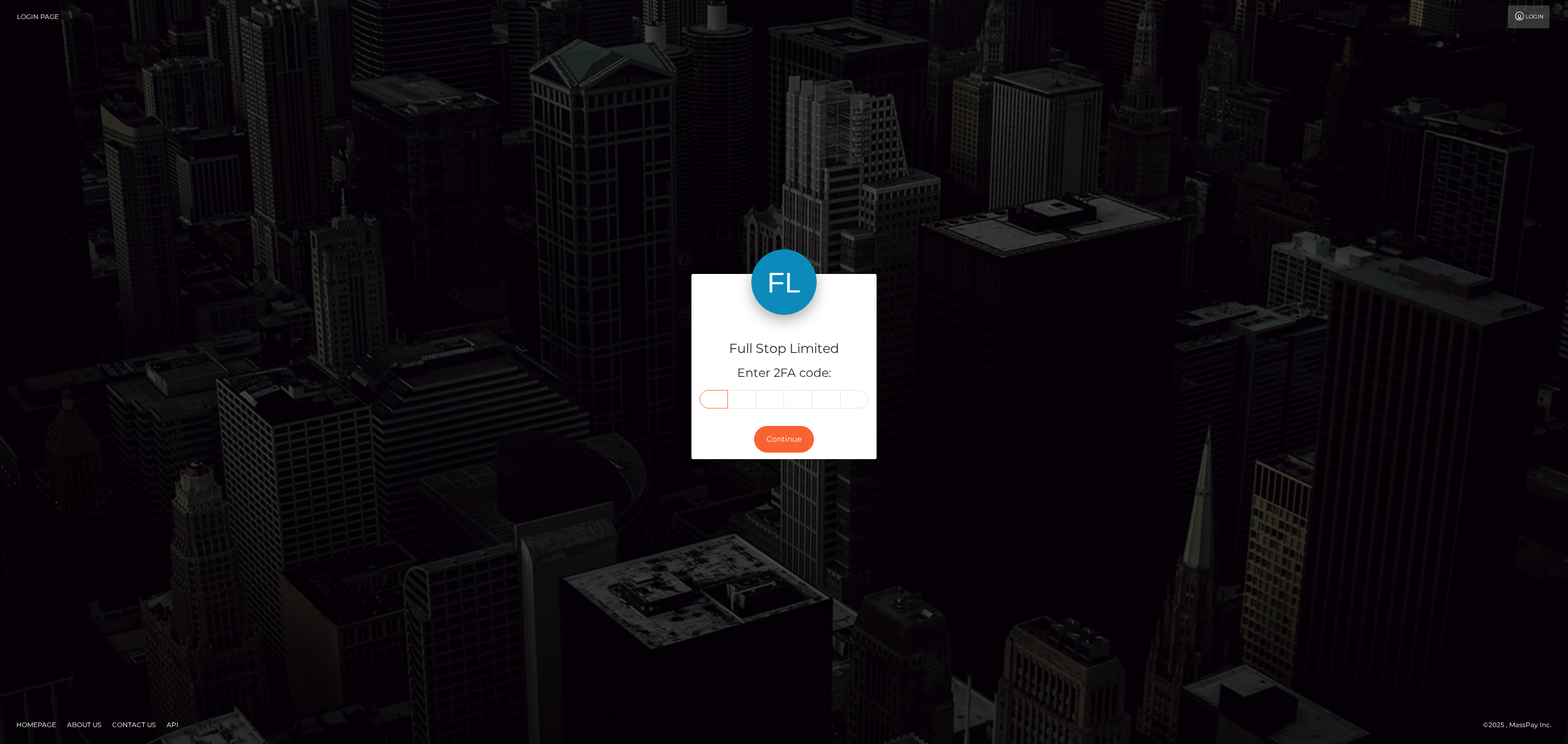
click at [712, 399] on input "text" at bounding box center [714, 399] width 29 height 19
paste input "2"
type input "2"
type input "5"
type input "6"
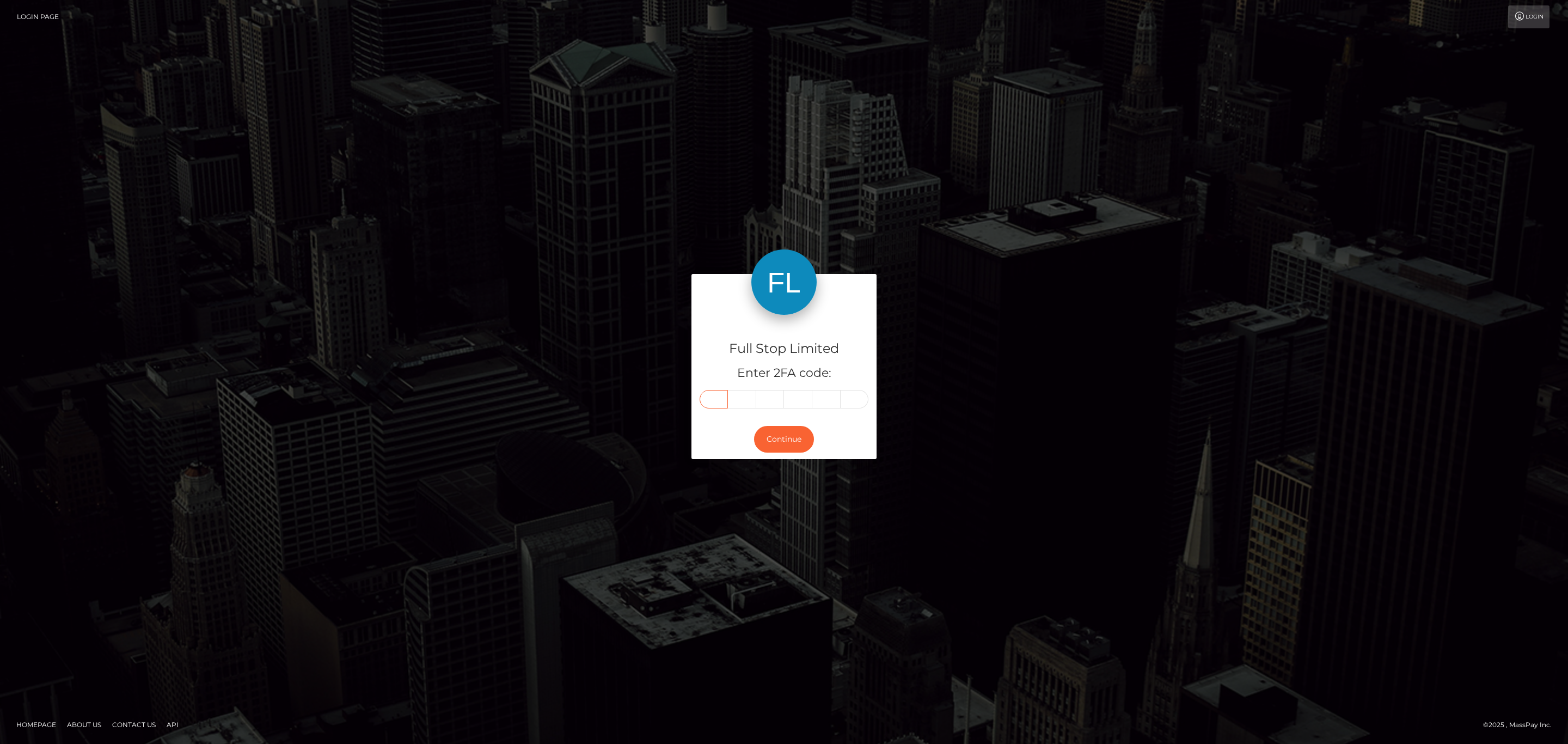
type input "3"
type input "8"
type input "6"
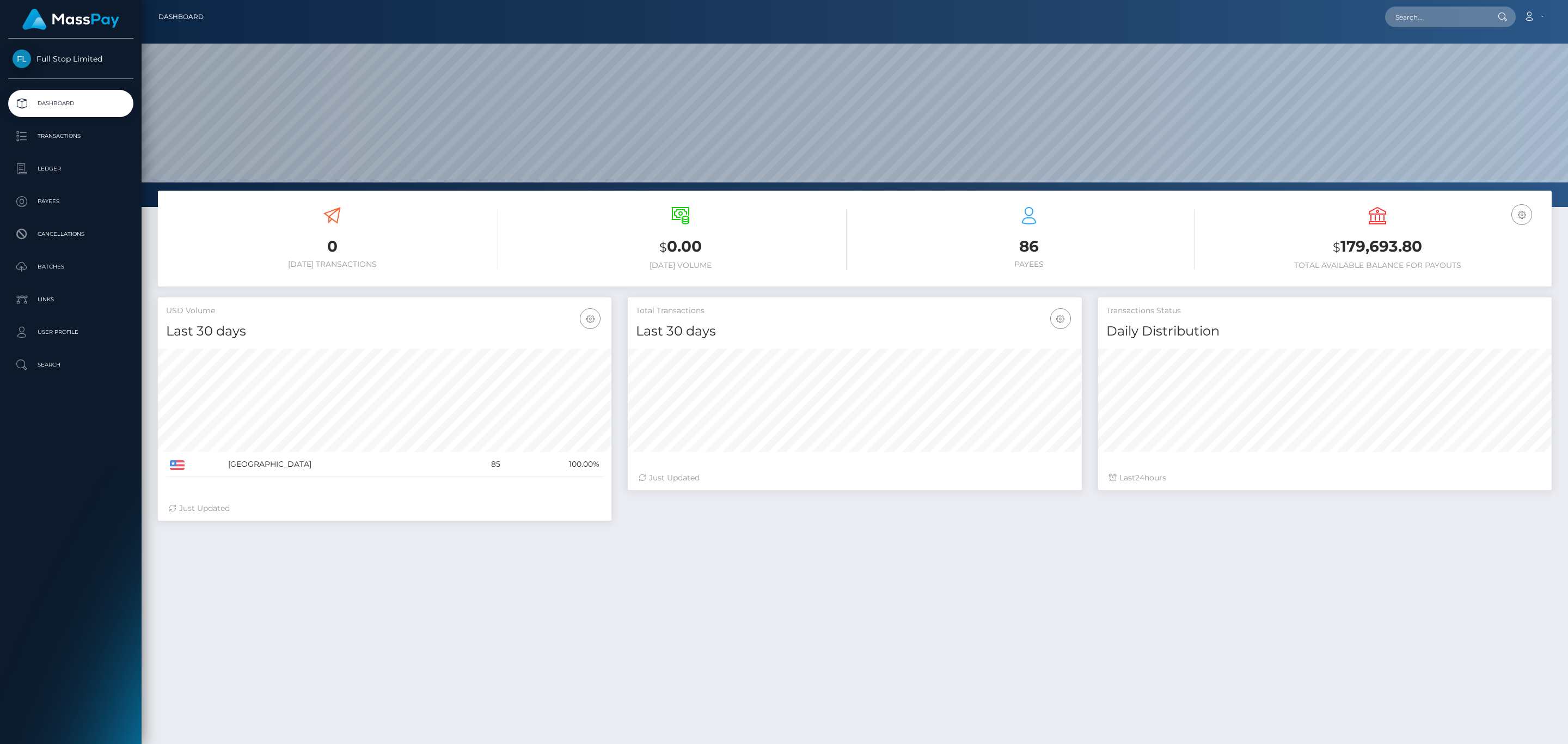
scroll to position [193, 453]
click at [1384, 239] on h3 "$ 179,693.80" at bounding box center [1377, 247] width 332 height 23
copy h3 "179,693.80"
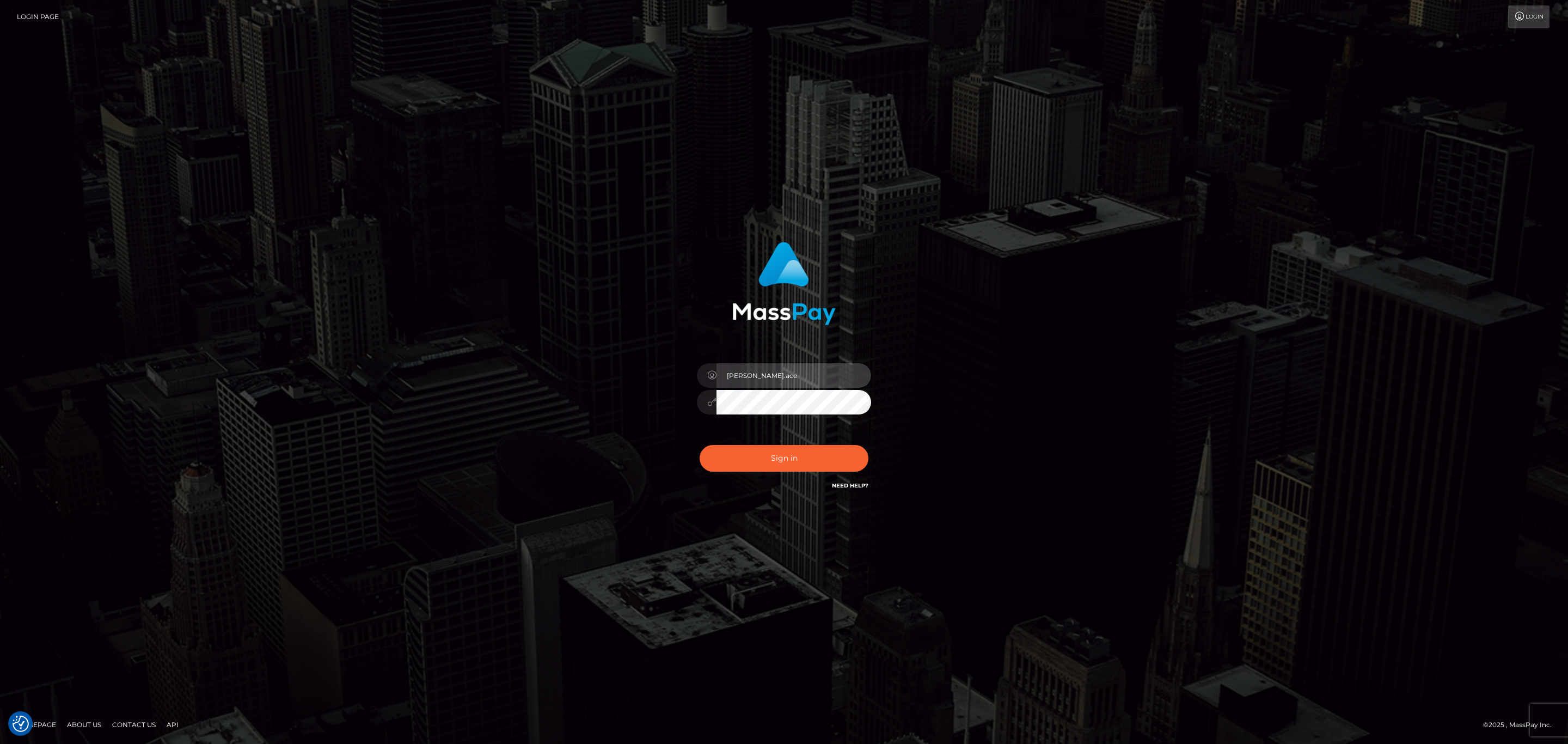
click at [786, 381] on input "sean.ace" at bounding box center [794, 375] width 154 height 25
type input "[PERSON_NAME].megabonanza"
click at [828, 474] on div "Sign in Need Help?" at bounding box center [784, 463] width 190 height 49
click at [823, 459] on button "Sign in" at bounding box center [784, 459] width 169 height 27
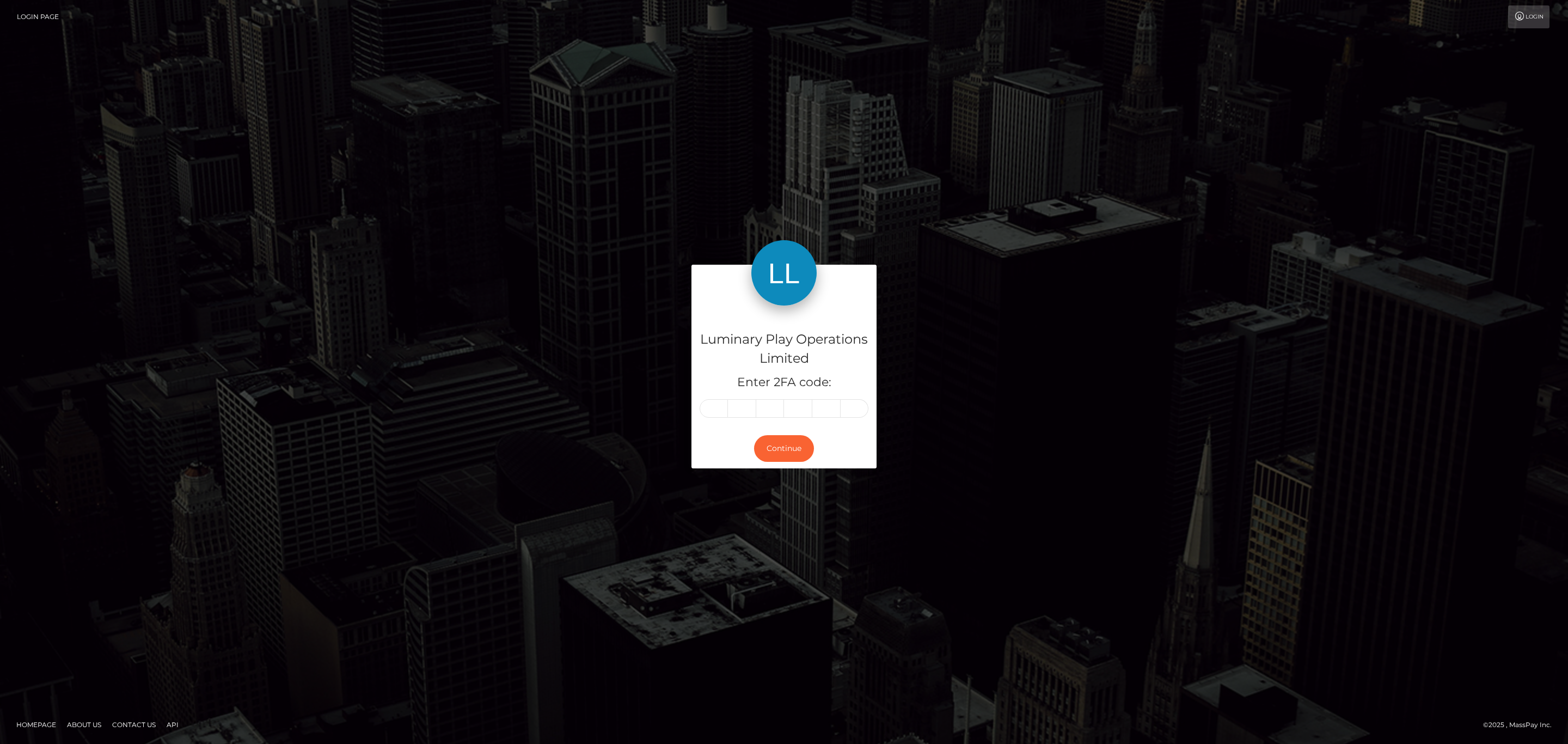
drag, startPoint x: 701, startPoint y: 409, endPoint x: 712, endPoint y: 406, distance: 11.4
click at [711, 406] on div at bounding box center [784, 409] width 169 height 19
click at [712, 406] on input "text" at bounding box center [714, 409] width 29 height 19
paste input "4"
type input "4"
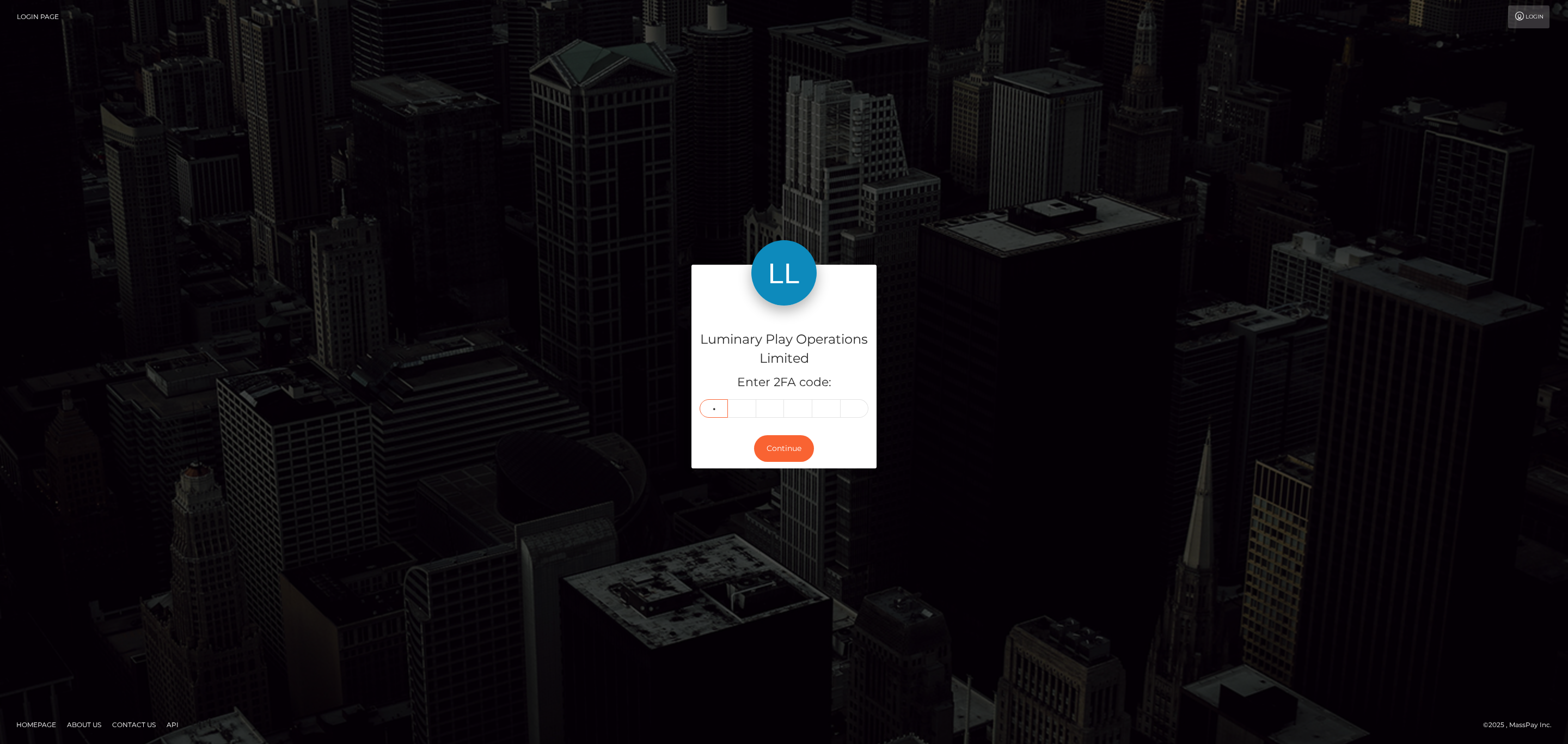
type input "9"
type input "4"
type input "5"
type input "0"
type input "6"
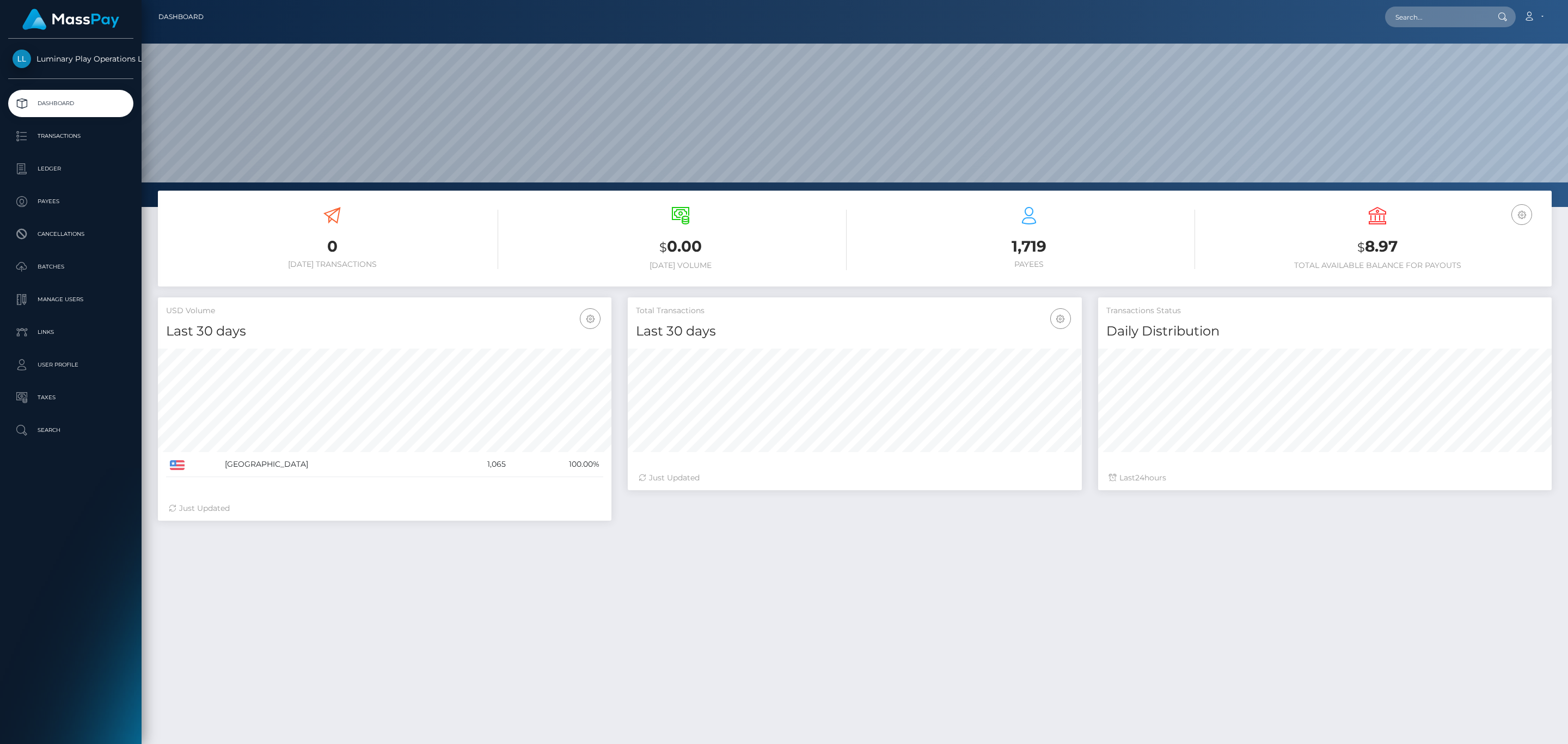
scroll to position [193, 453]
click at [84, 134] on p "Transactions" at bounding box center [71, 136] width 116 height 17
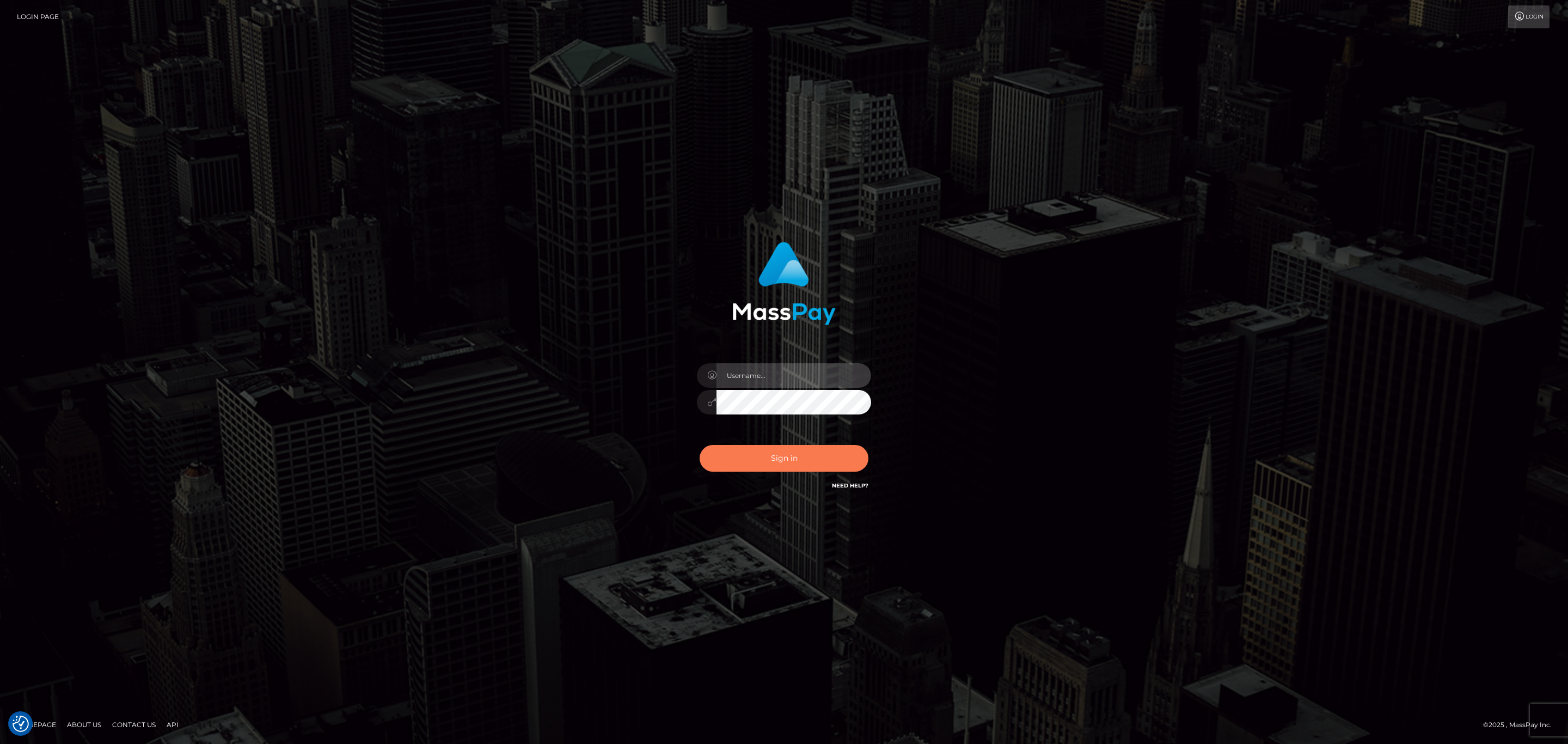
type input "[PERSON_NAME].megabonanza"
click at [787, 459] on button "Sign in" at bounding box center [784, 459] width 169 height 27
type input "[PERSON_NAME].megabonanza"
click at [791, 463] on button "Sign in" at bounding box center [784, 459] width 169 height 27
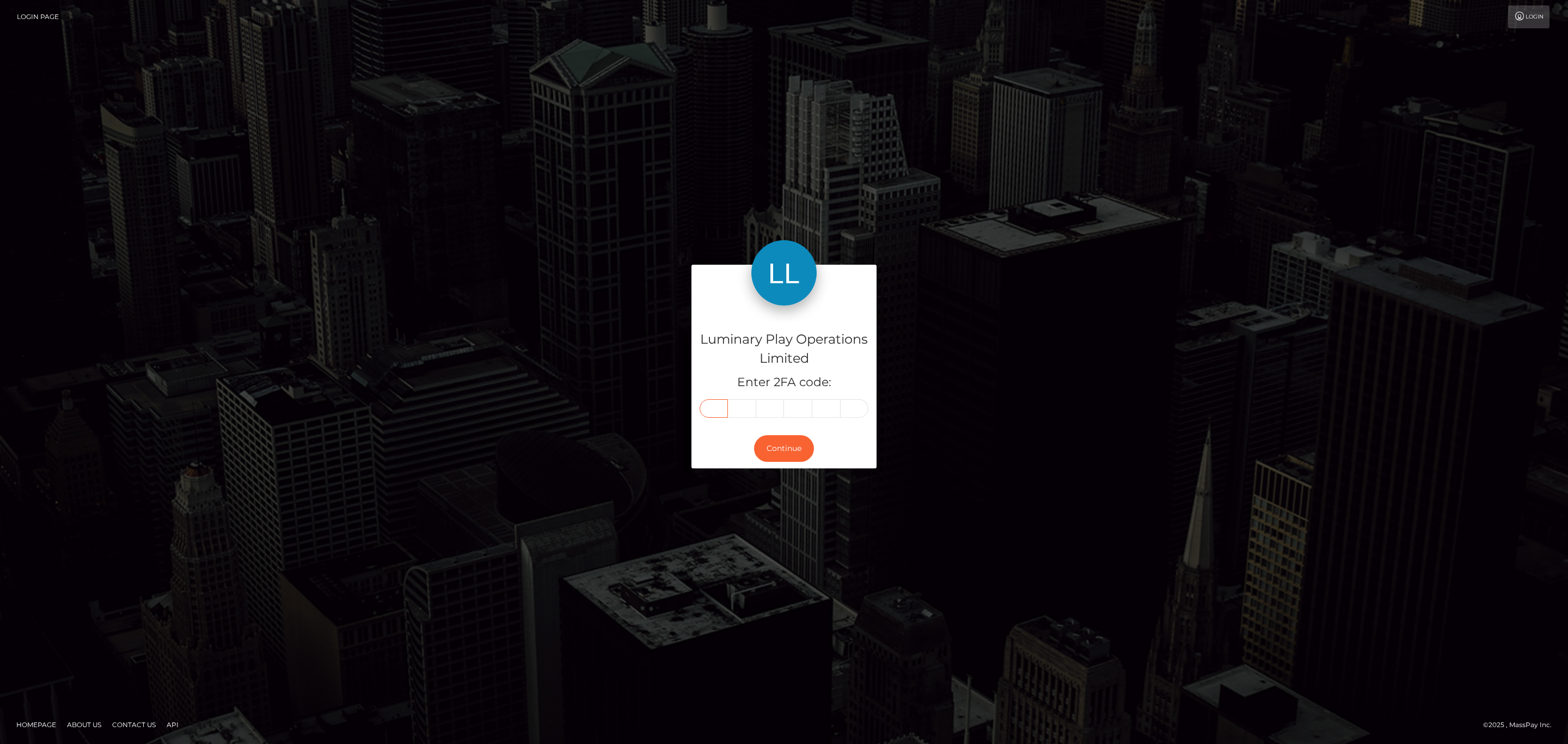
click at [717, 409] on input "text" at bounding box center [714, 409] width 29 height 19
paste input "7"
type input "7"
type input "5"
type input "1"
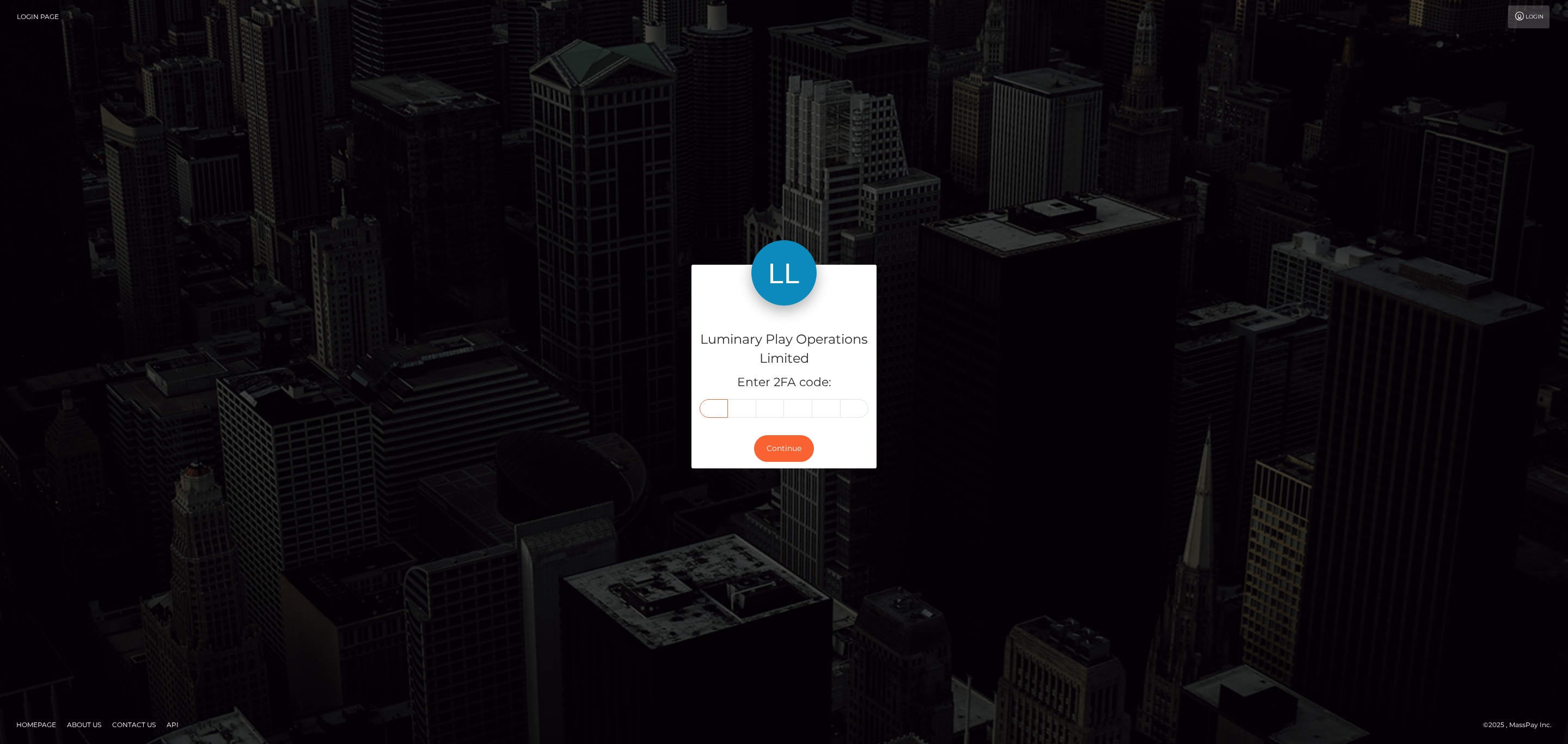
type input "4"
type input "5"
type input "4"
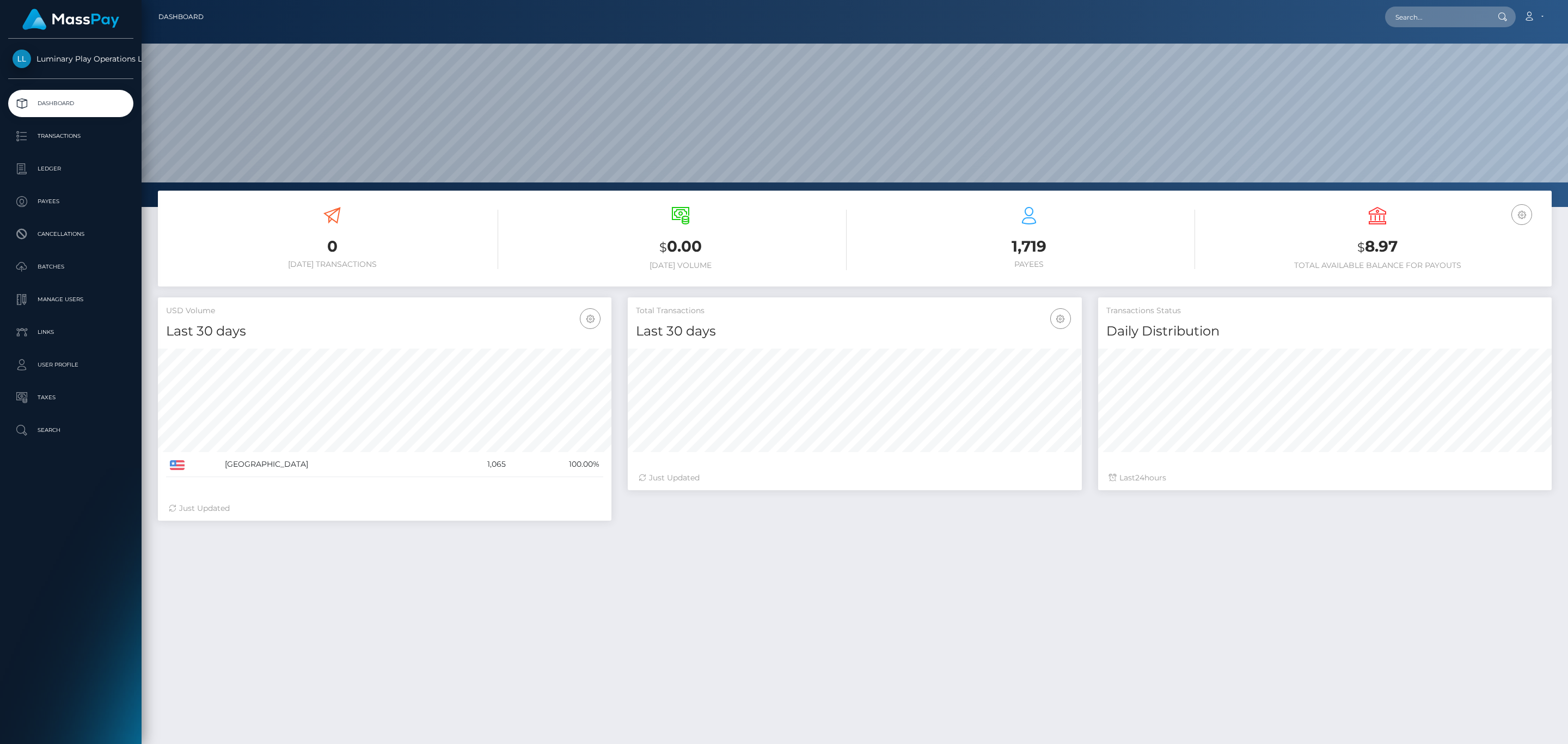
scroll to position [193, 453]
click at [79, 132] on p "Transactions" at bounding box center [71, 136] width 116 height 17
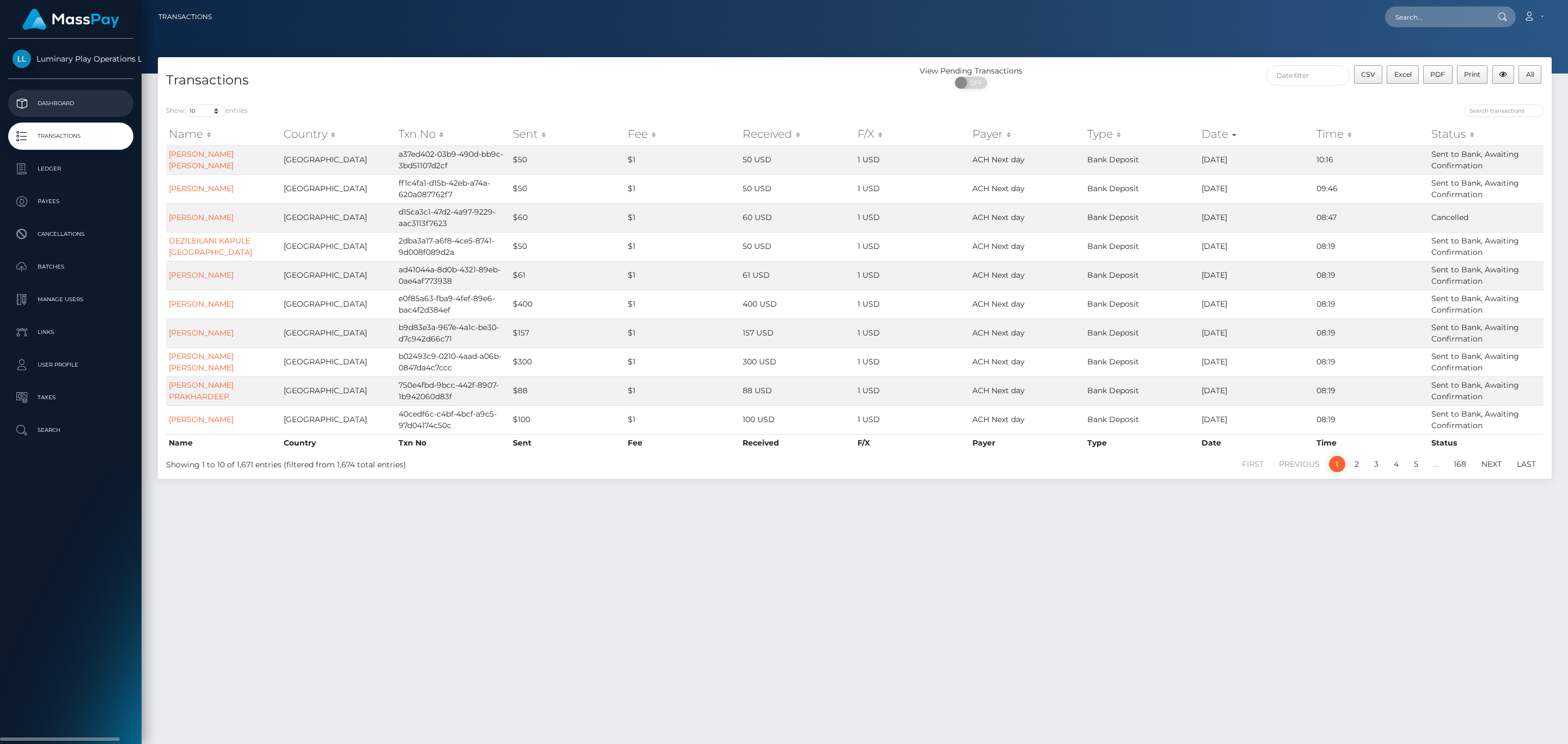
click at [65, 100] on p "Dashboard" at bounding box center [71, 103] width 116 height 17
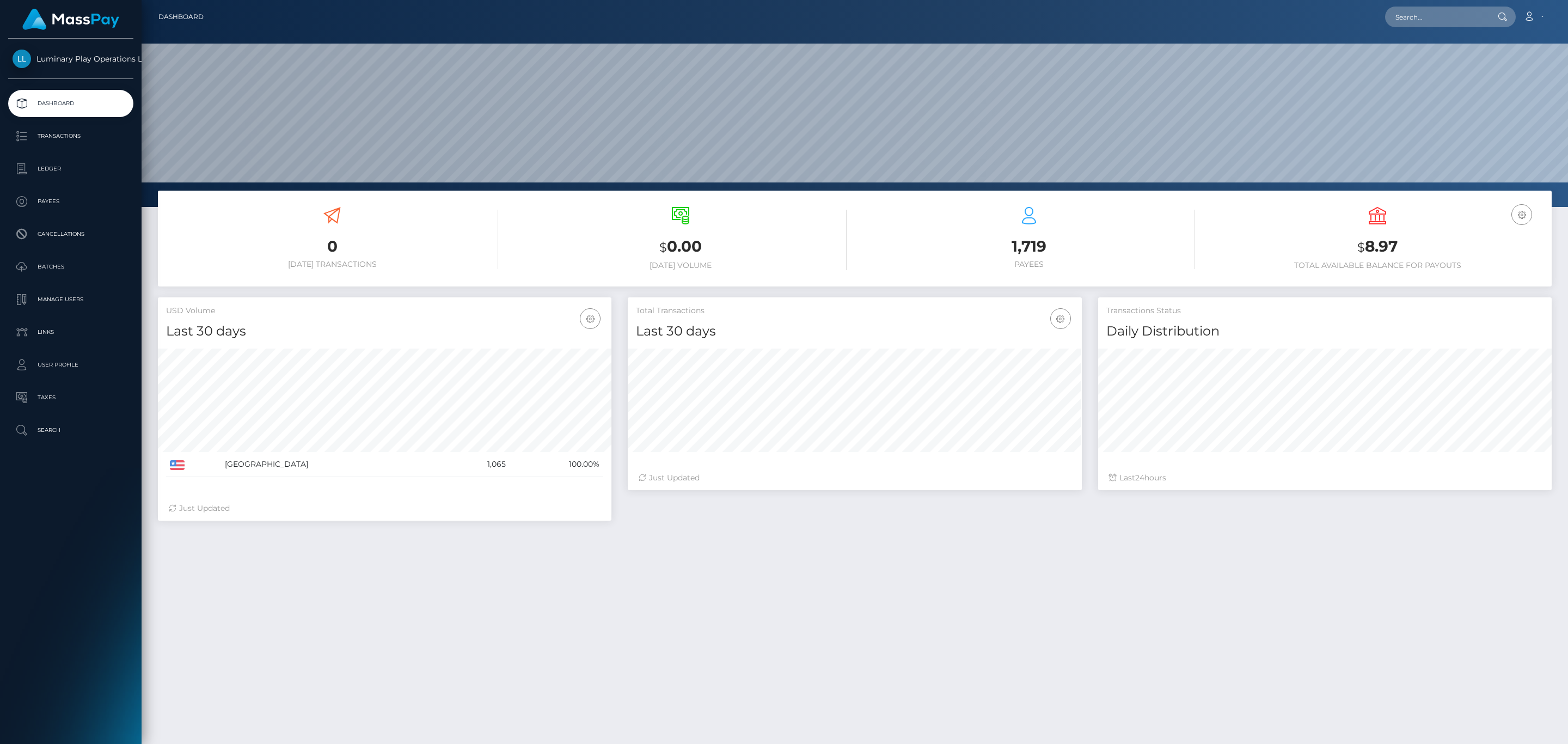
scroll to position [193, 453]
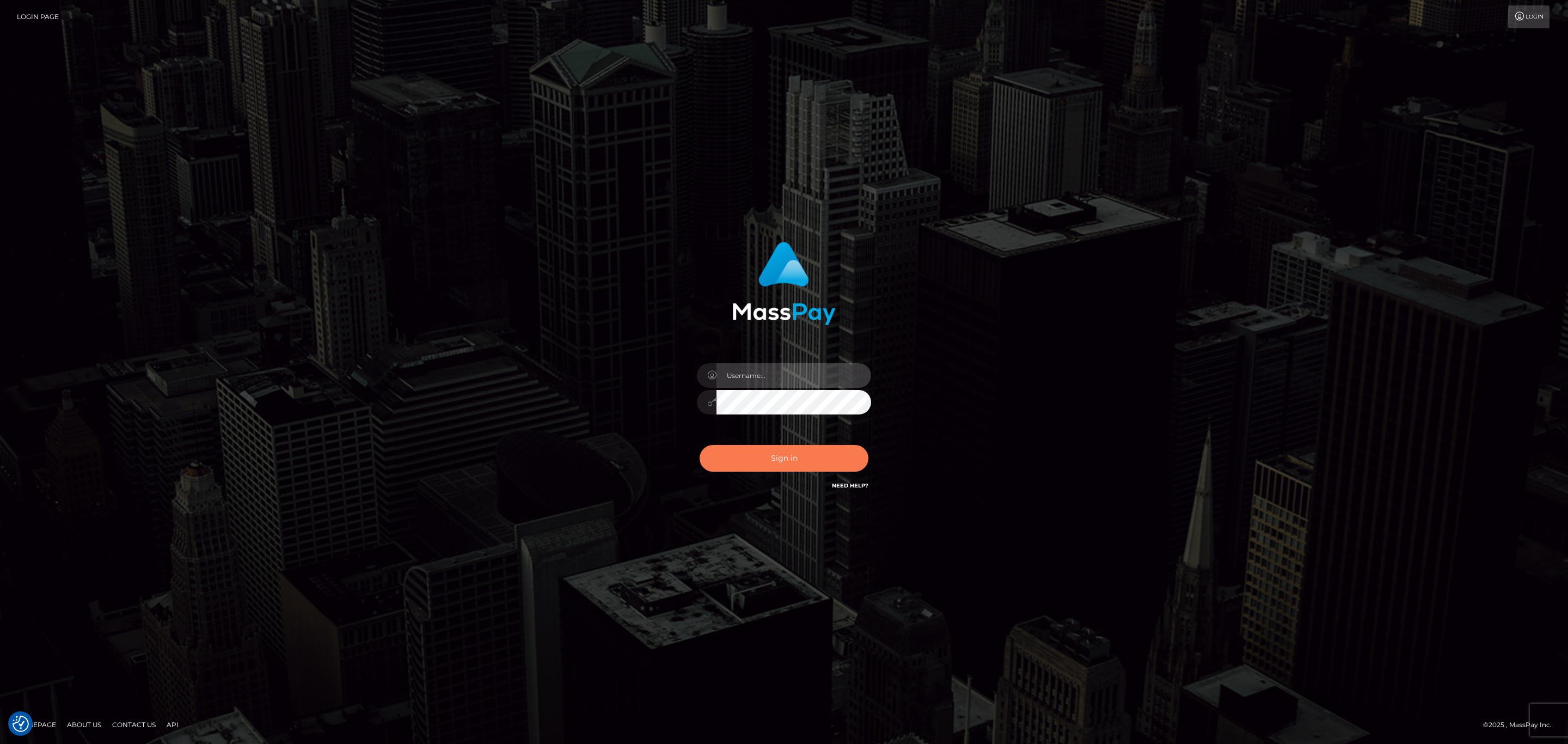
type input "sean.megabonanza"
click at [808, 466] on button "Sign in" at bounding box center [784, 459] width 169 height 27
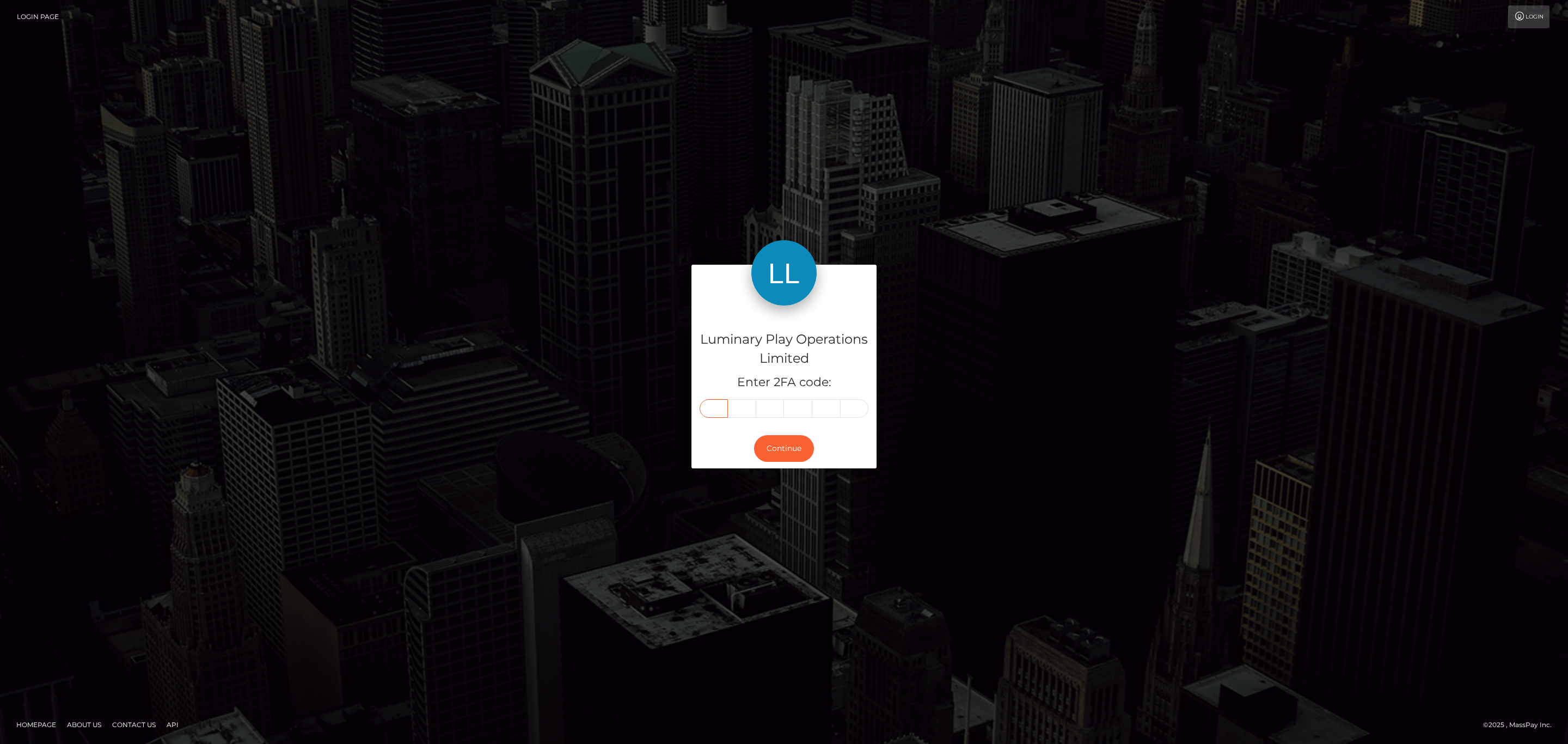
click at [714, 411] on input "text" at bounding box center [714, 409] width 29 height 19
paste input "0"
type input "0"
type input "9"
type input "0"
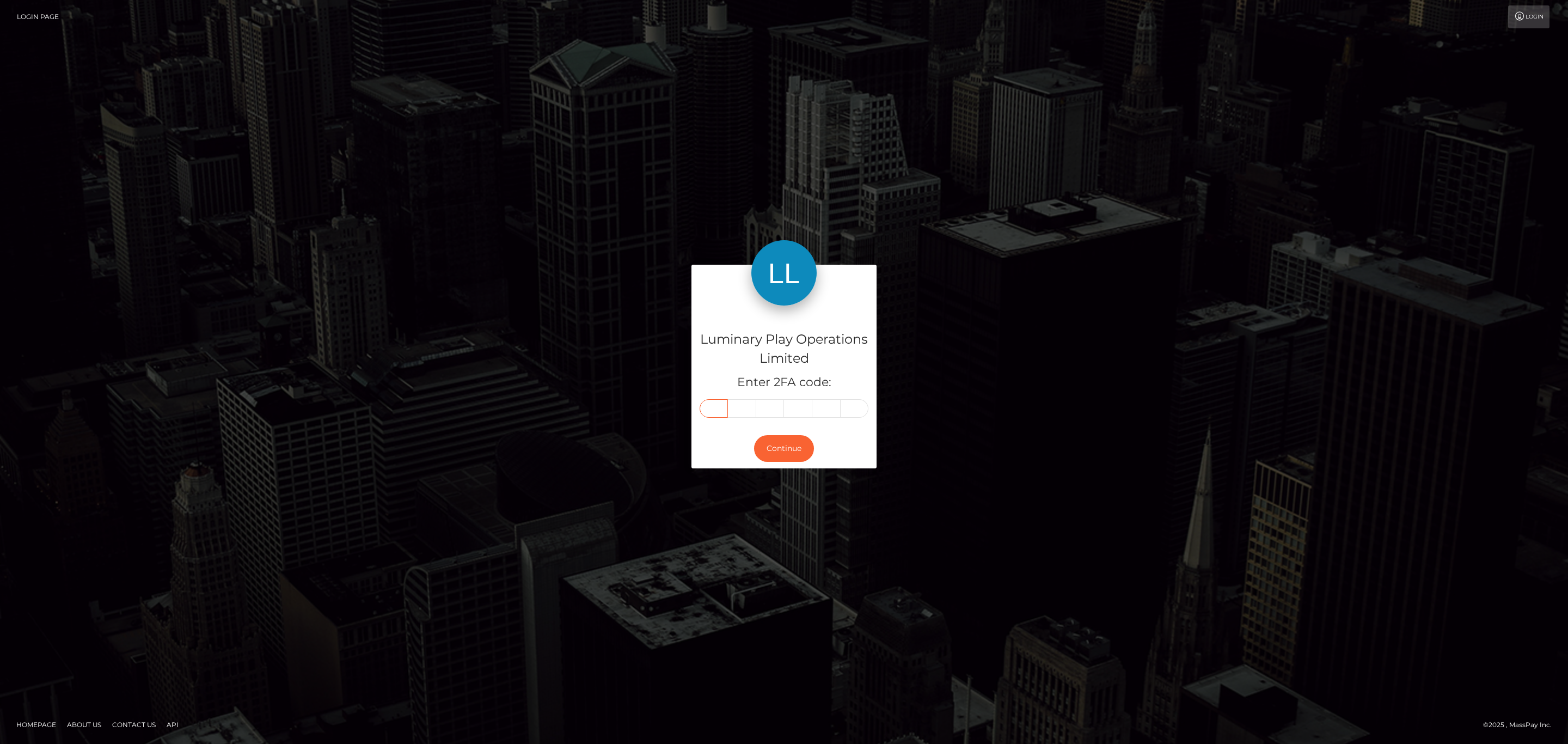
type input "0"
type input "3"
type input "1"
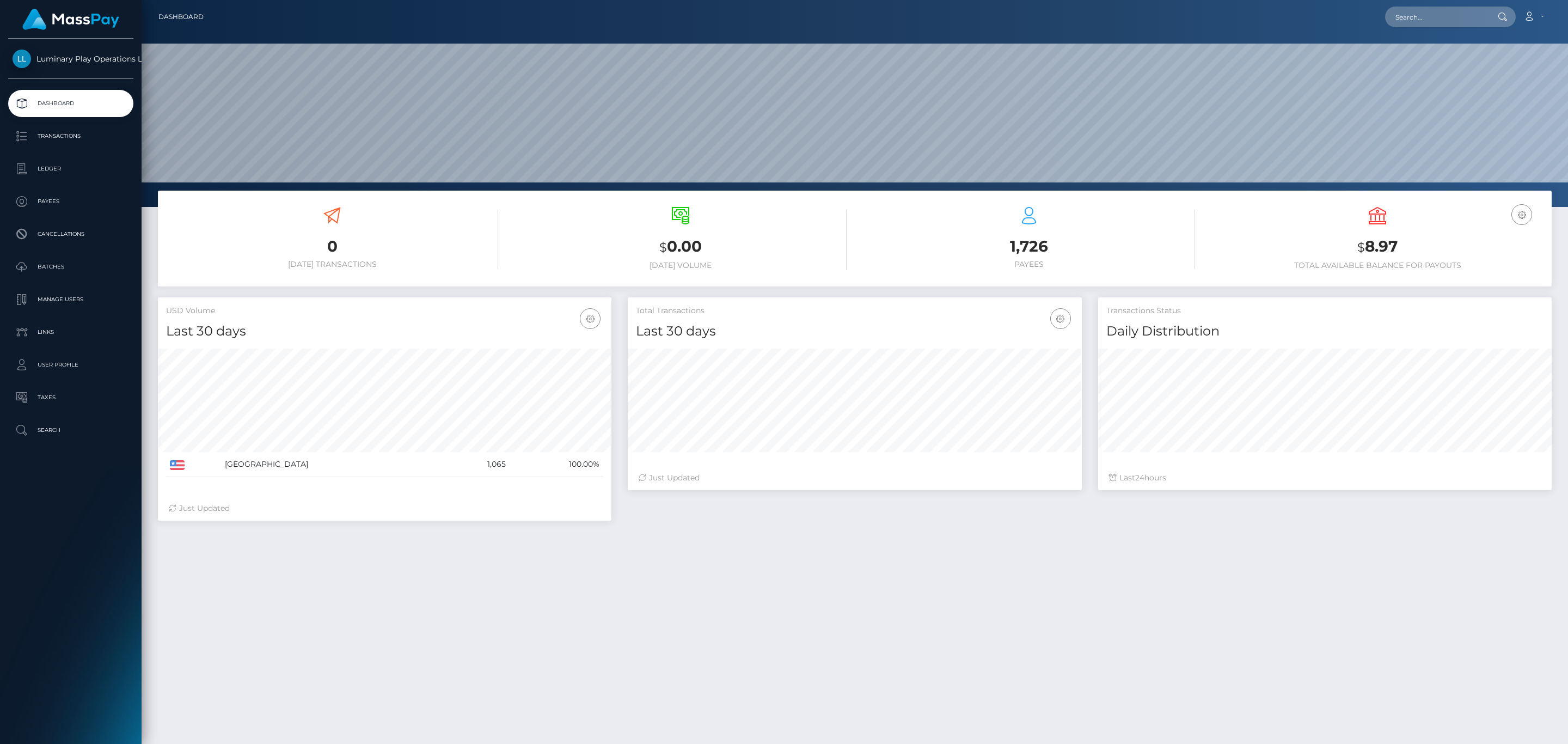
scroll to position [193, 453]
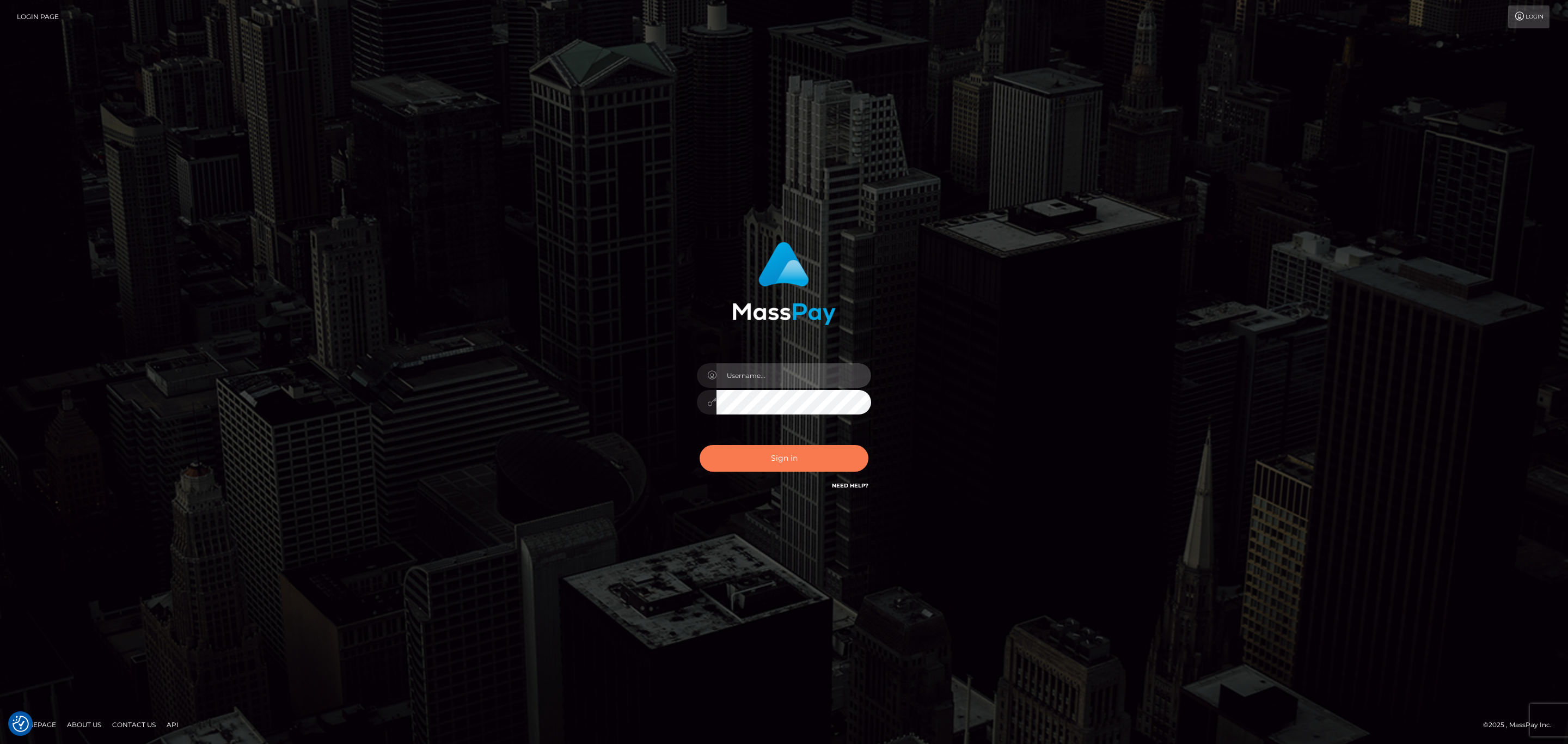
type input "[PERSON_NAME].megabonanza"
click at [798, 448] on button "Sign in" at bounding box center [784, 459] width 169 height 27
type input "sean.megabonanza"
click at [808, 453] on button "Sign in" at bounding box center [784, 459] width 169 height 27
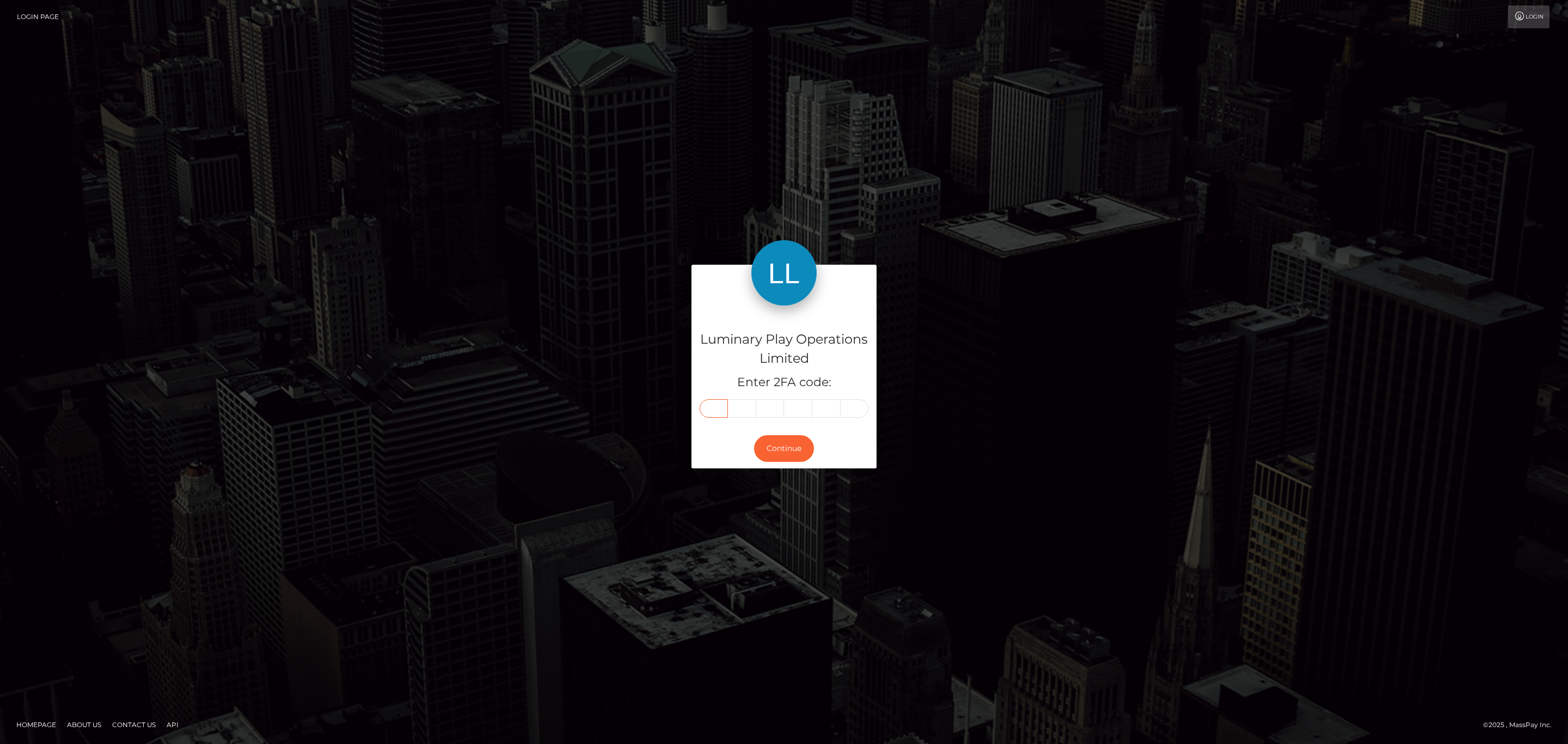
click at [708, 412] on input "text" at bounding box center [714, 409] width 29 height 19
paste input "4"
type input "4"
type input "2"
type input "1"
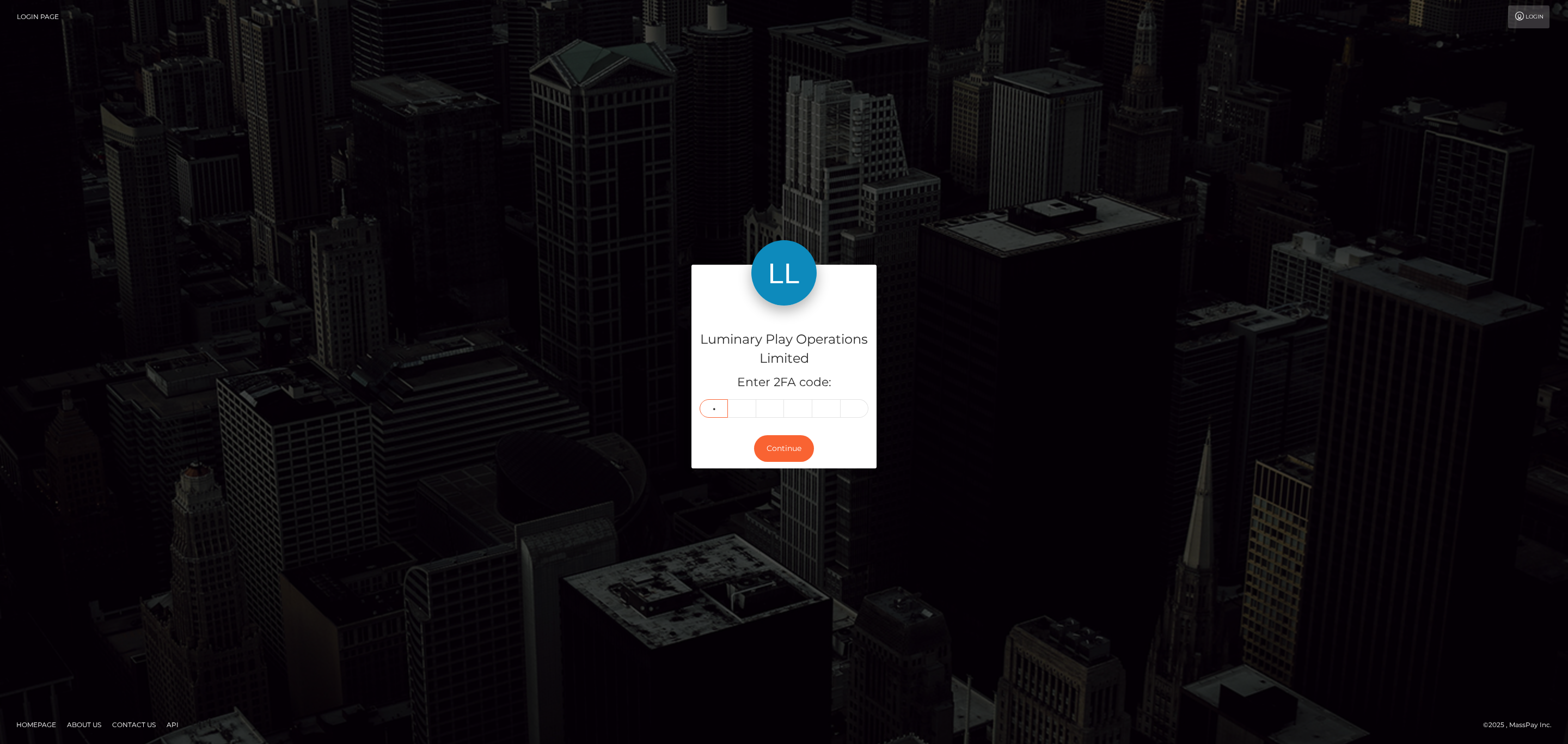
type input "2"
type input "1"
type input "0"
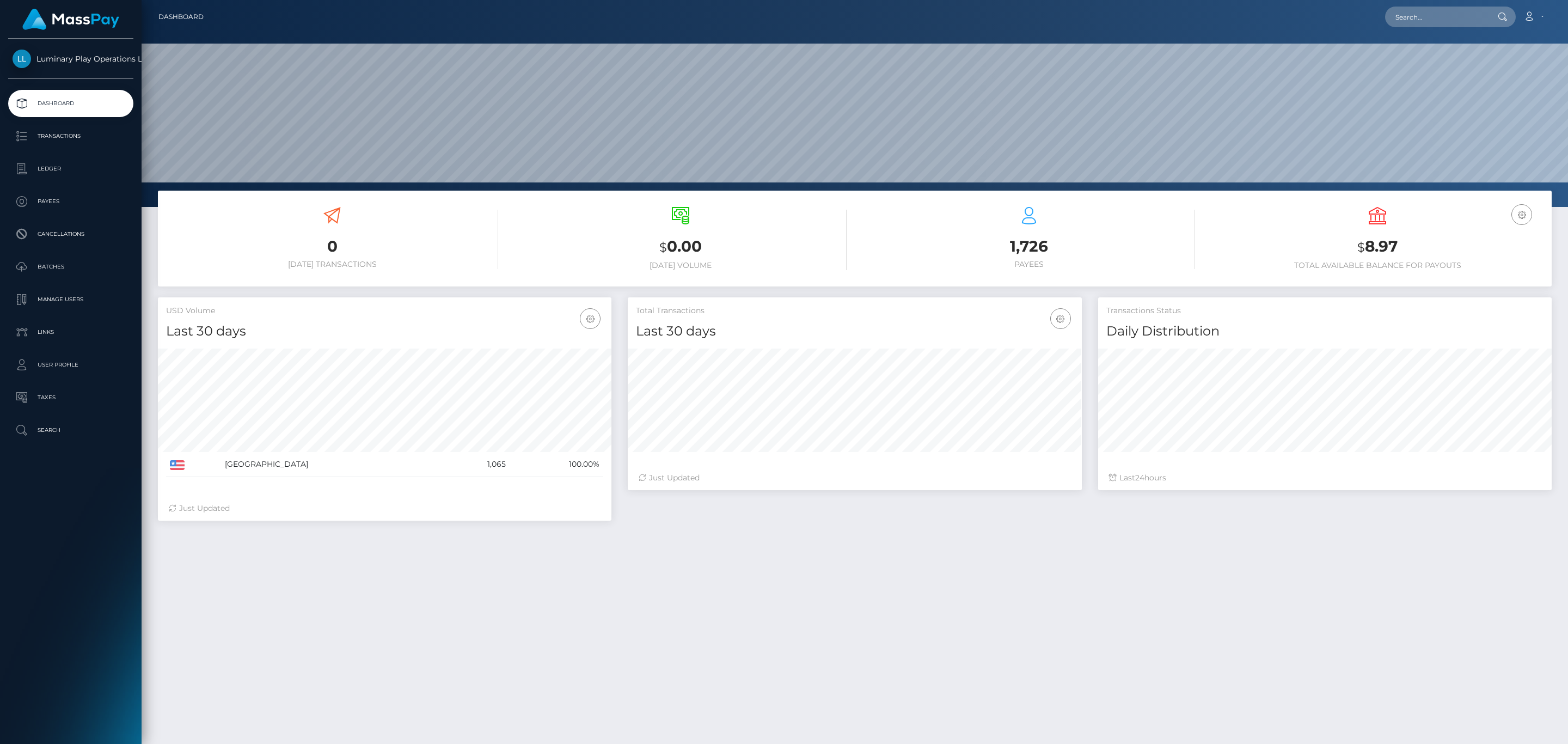
scroll to position [193, 453]
click at [110, 137] on p "Transactions" at bounding box center [71, 136] width 116 height 17
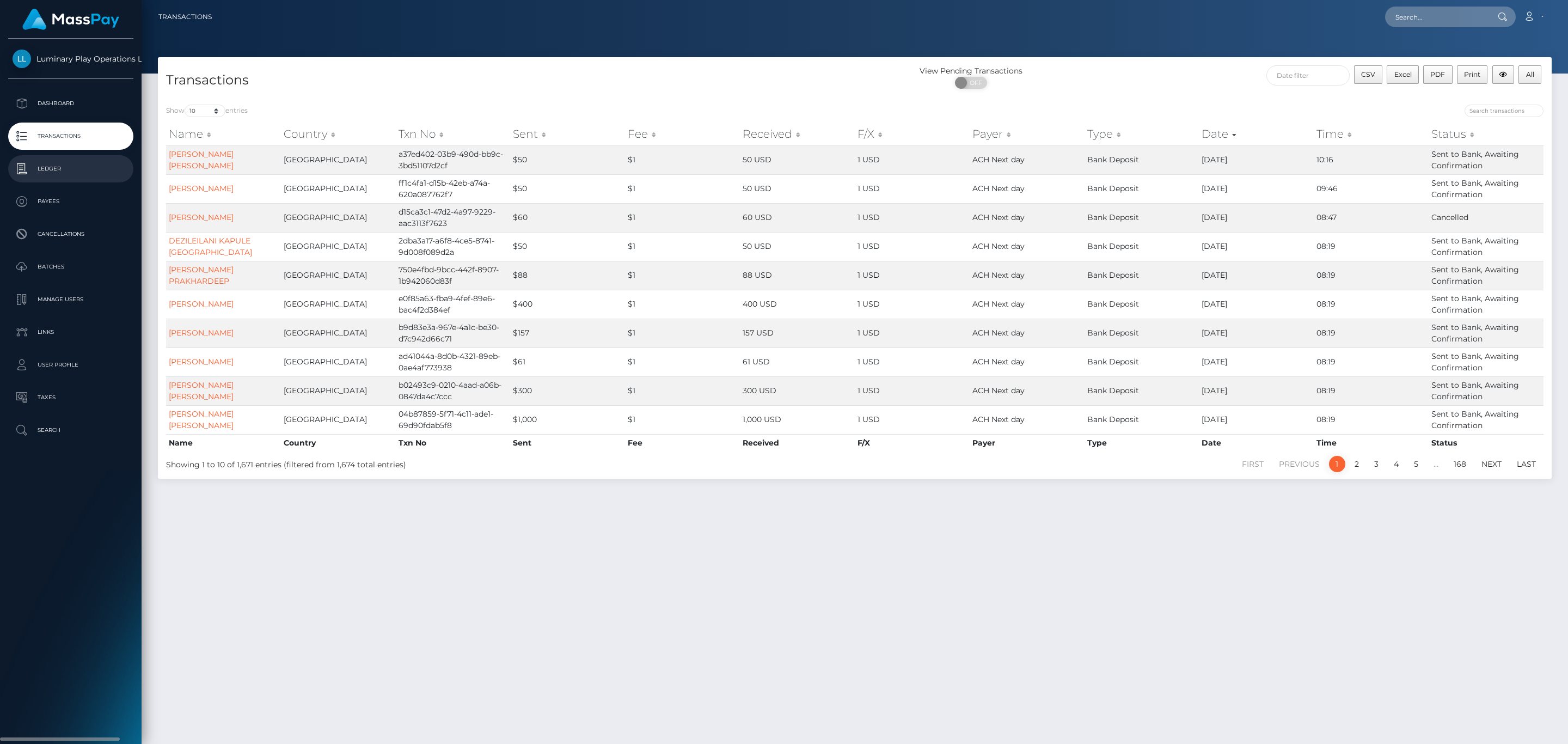
click at [74, 166] on p "Ledger" at bounding box center [71, 168] width 116 height 17
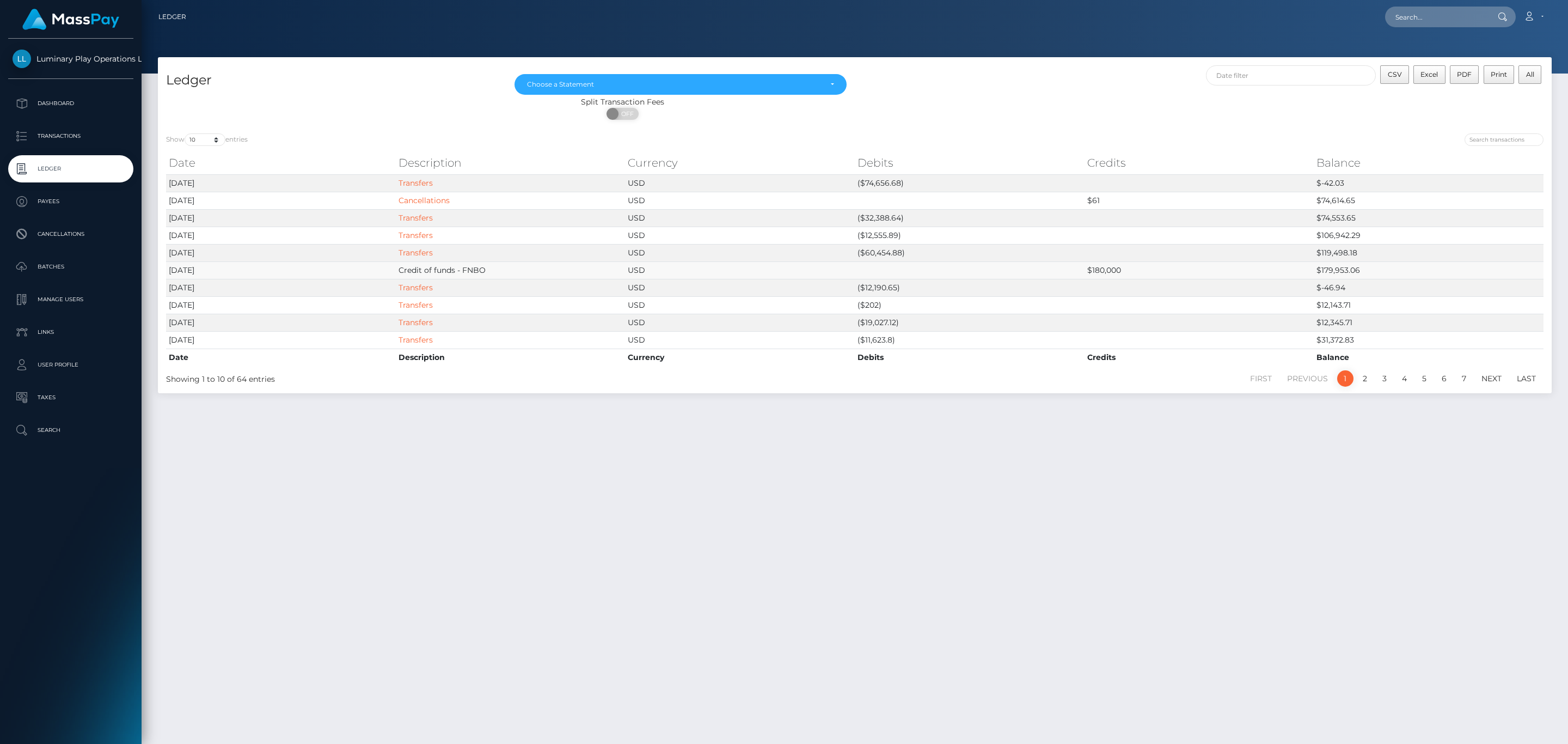
click at [1164, 276] on td "$180,000" at bounding box center [1199, 270] width 230 height 17
click at [436, 201] on link "Cancellations" at bounding box center [424, 200] width 51 height 10
